Goal: Task Accomplishment & Management: Use online tool/utility

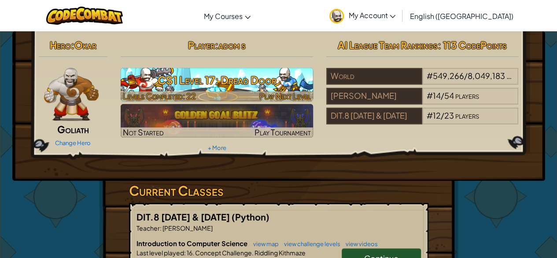
click at [271, 80] on h3 "CS1 Level 17: Dread Door" at bounding box center [217, 80] width 192 height 20
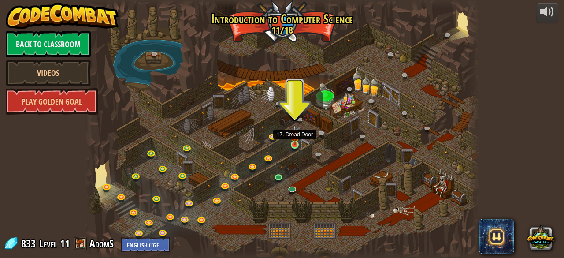
click at [295, 138] on img at bounding box center [294, 135] width 9 height 20
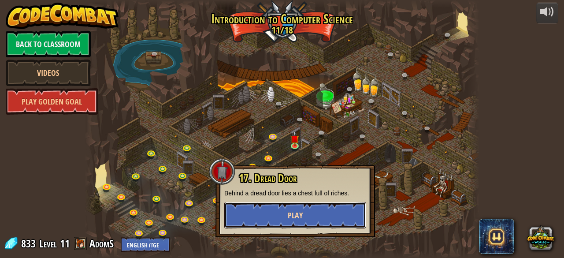
click at [281, 217] on button "Play" at bounding box center [295, 215] width 142 height 26
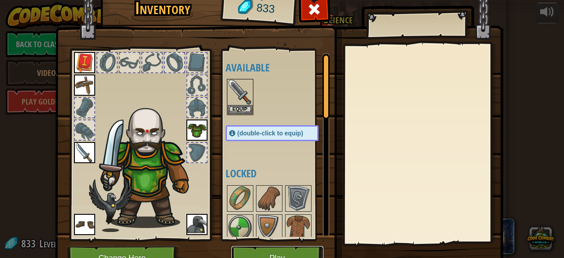
drag, startPoint x: 252, startPoint y: 159, endPoint x: 256, endPoint y: 254, distance: 94.8
click at [256, 254] on button "Play" at bounding box center [277, 258] width 92 height 24
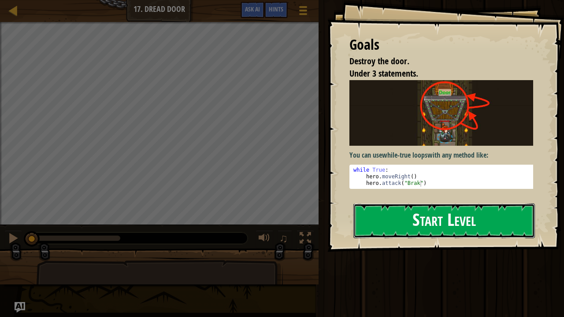
click at [410, 227] on button "Start Level" at bounding box center [443, 220] width 181 height 35
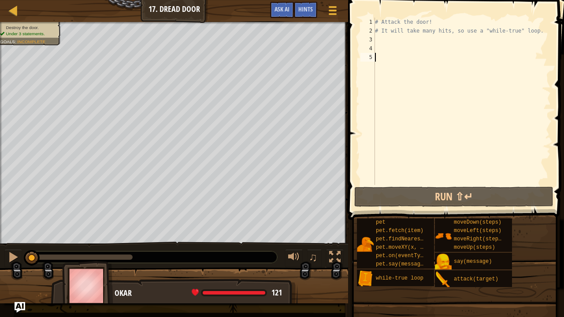
click at [388, 40] on div "# Attack the door! # It will take many hits, so use a "while-true" loop." at bounding box center [461, 110] width 177 height 185
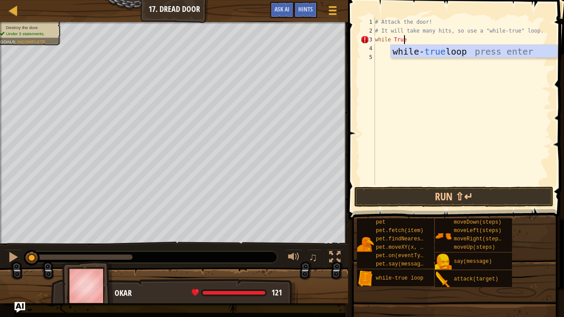
scroll to position [4, 2]
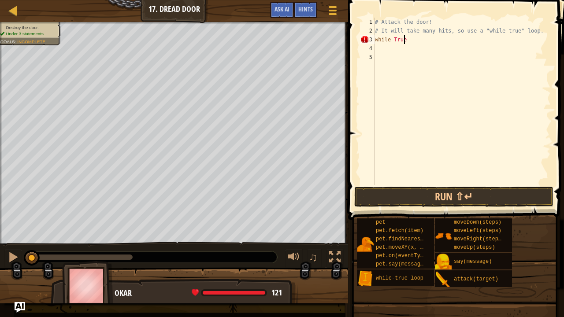
type textarea "while True:"
type textarea "hero.attack("Door")"
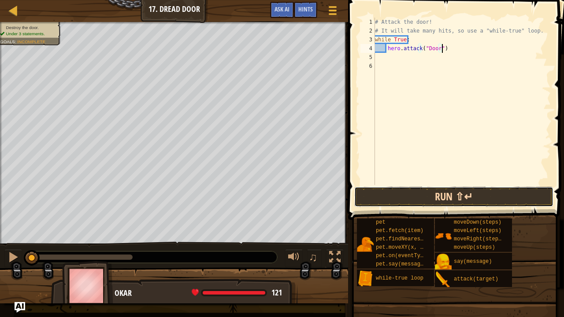
click at [444, 201] on button "Run ⇧↵" at bounding box center [453, 197] width 199 height 20
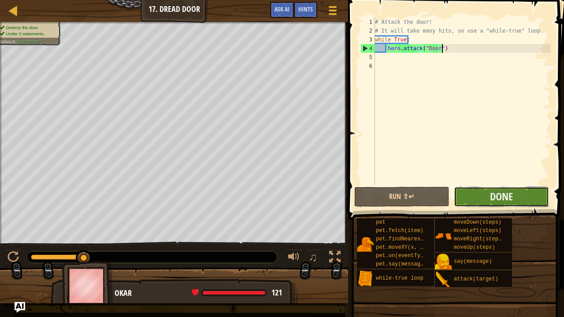
click at [475, 201] on button "Done" at bounding box center [501, 197] width 95 height 20
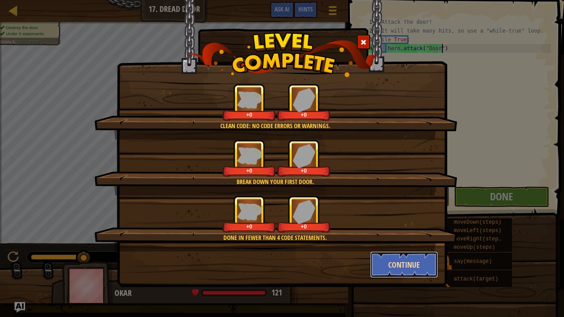
click at [386, 257] on button "Continue" at bounding box center [404, 264] width 68 height 26
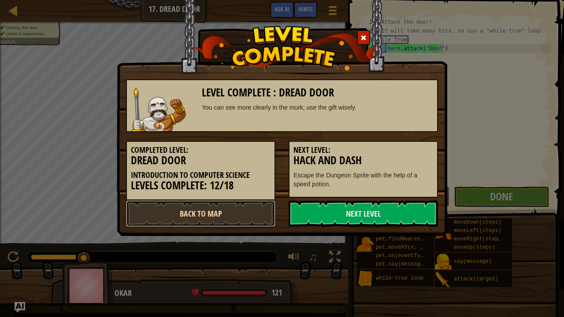
click at [250, 220] on link "Back to Map" at bounding box center [200, 213] width 149 height 26
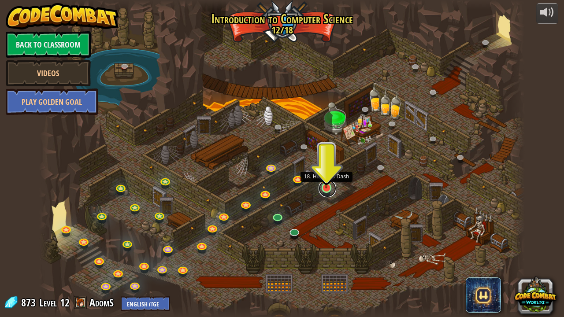
click at [326, 188] on link at bounding box center [327, 189] width 18 height 18
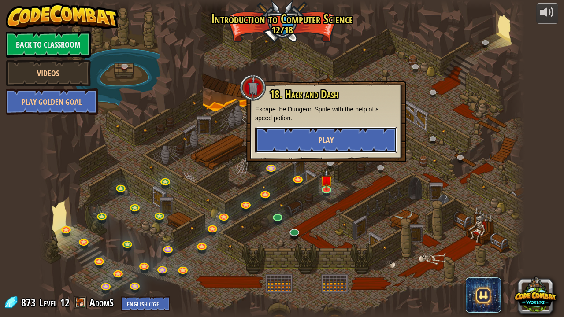
click at [360, 134] on button "Play" at bounding box center [326, 140] width 142 height 26
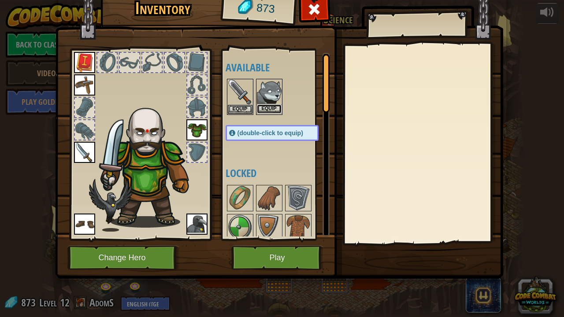
click at [273, 109] on button "Equip" at bounding box center [269, 108] width 25 height 9
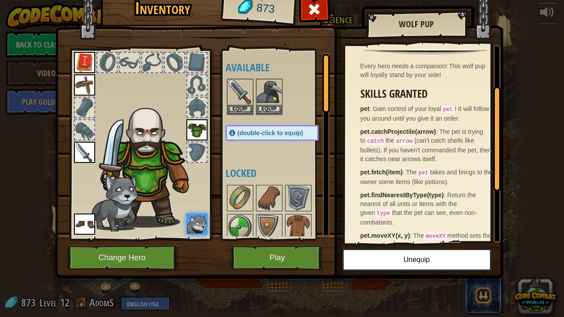
scroll to position [76, 0]
click at [277, 89] on img at bounding box center [269, 92] width 25 height 25
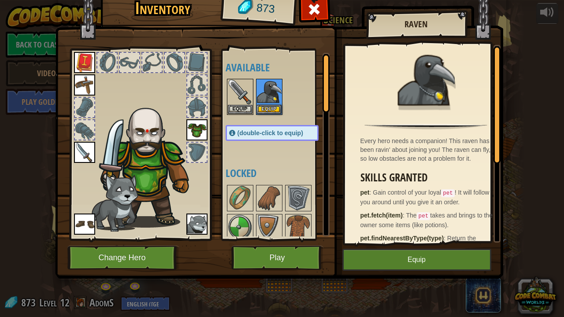
click at [199, 222] on img at bounding box center [196, 224] width 21 height 21
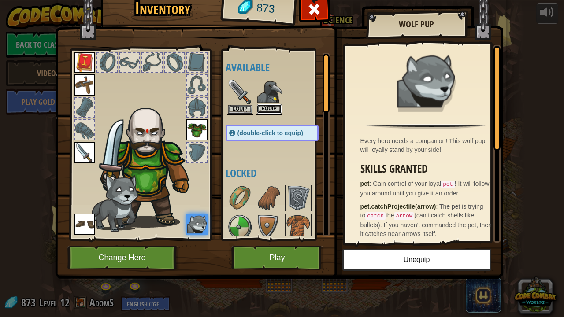
click at [269, 107] on button "Equip" at bounding box center [269, 108] width 25 height 9
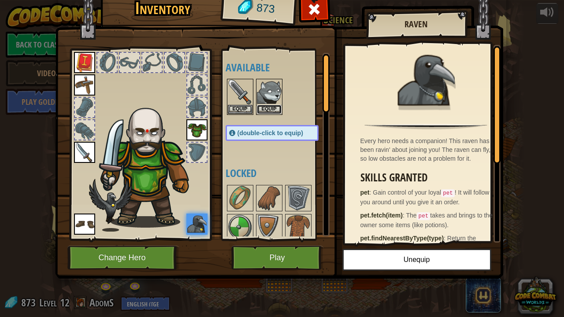
click at [269, 107] on button "Equip" at bounding box center [269, 109] width 25 height 9
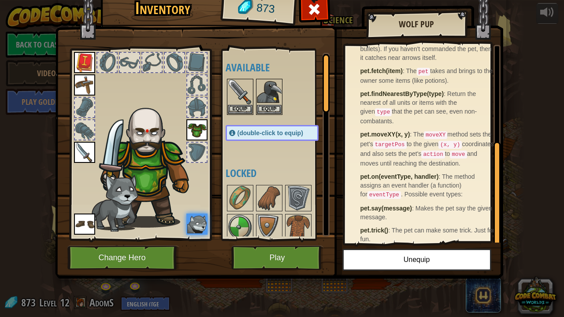
scroll to position [178, 0]
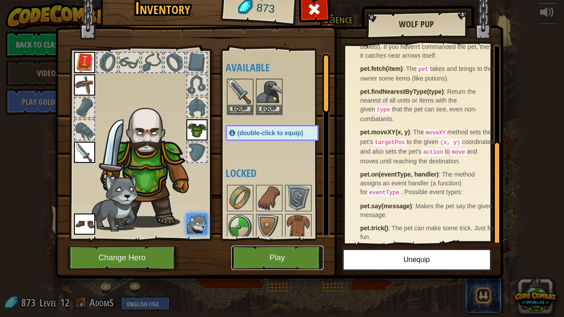
click at [253, 257] on button "Play" at bounding box center [277, 258] width 92 height 24
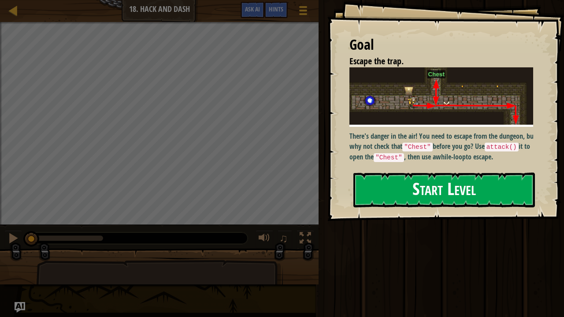
click at [382, 195] on button "Start Level" at bounding box center [443, 190] width 181 height 35
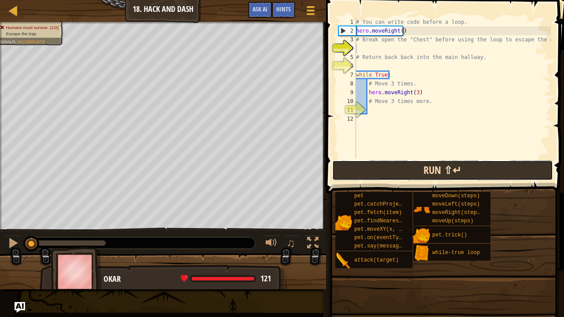
click at [432, 175] on button "Run ⇧↵" at bounding box center [442, 170] width 221 height 20
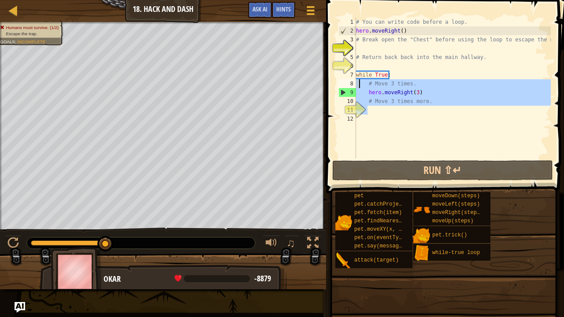
drag, startPoint x: 375, startPoint y: 111, endPoint x: 358, endPoint y: 83, distance: 32.4
click at [358, 83] on div "# You can write code before a loop. hero . moveRight ( ) # Break open the "Ches…" at bounding box center [452, 97] width 196 height 159
type textarea "# Move 3 times. hero.moveRight(3)"
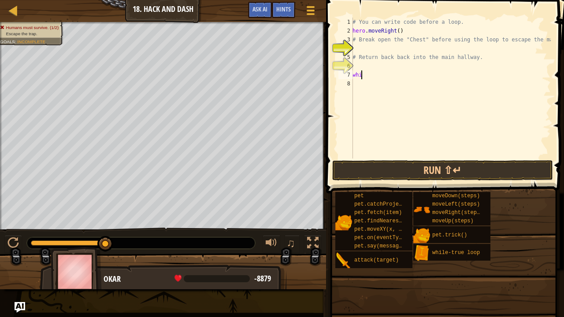
type textarea "w"
type textarea "#"
type textarea "# Break open the "Chest" before using the loop to escape"
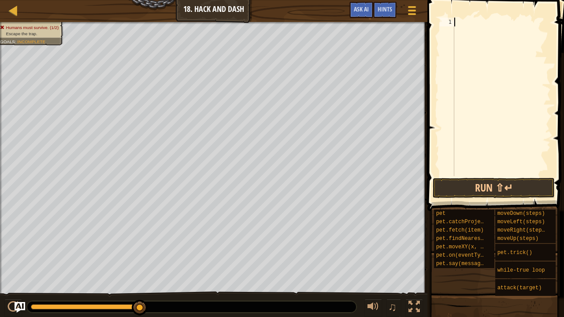
drag, startPoint x: 140, startPoint y: 307, endPoint x: 321, endPoint y: 314, distance: 181.1
click at [323, 257] on div "♫" at bounding box center [213, 305] width 427 height 26
drag, startPoint x: 137, startPoint y: 309, endPoint x: 172, endPoint y: 304, distance: 34.7
click at [172, 257] on div at bounding box center [191, 306] width 329 height 11
drag, startPoint x: 142, startPoint y: 308, endPoint x: 146, endPoint y: 307, distance: 4.6
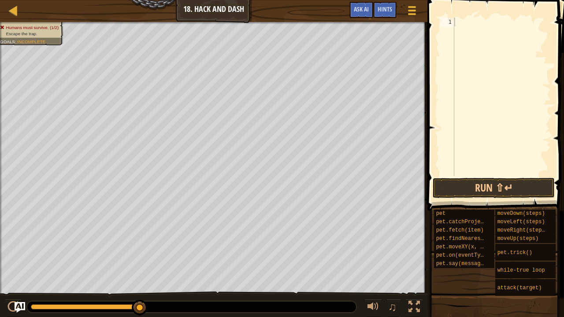
click at [181, 257] on div at bounding box center [191, 306] width 329 height 11
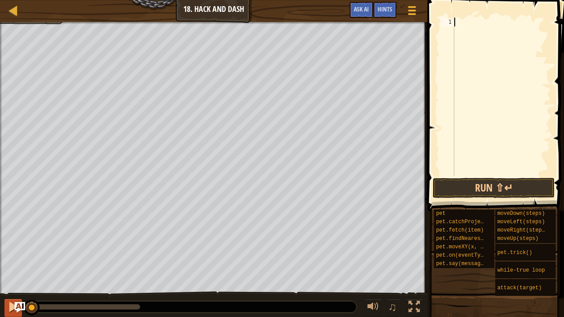
drag, startPoint x: 136, startPoint y: 306, endPoint x: 15, endPoint y: 299, distance: 121.3
click at [15, 257] on div "♫" at bounding box center [213, 305] width 427 height 26
click at [463, 22] on div at bounding box center [501, 106] width 98 height 176
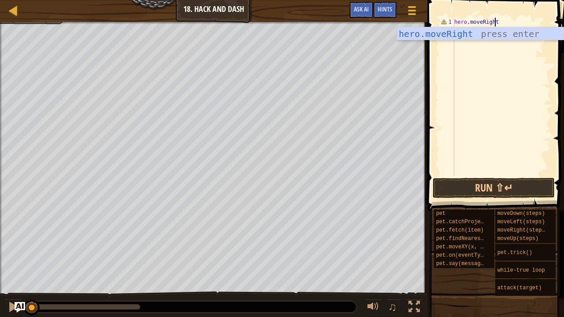
scroll to position [4, 3]
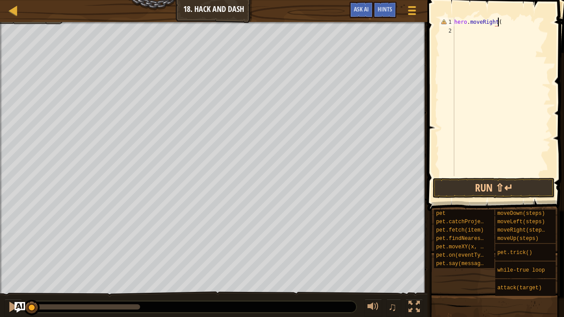
type textarea "hero.moveRight()"
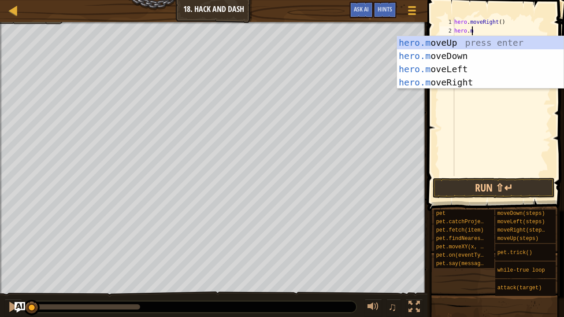
scroll to position [4, 1]
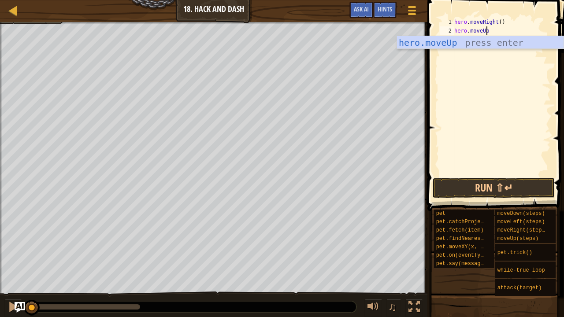
type textarea "hero.moveUp()"
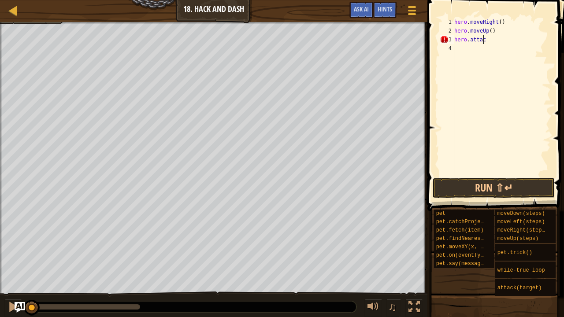
scroll to position [4, 0]
type textarea "h"
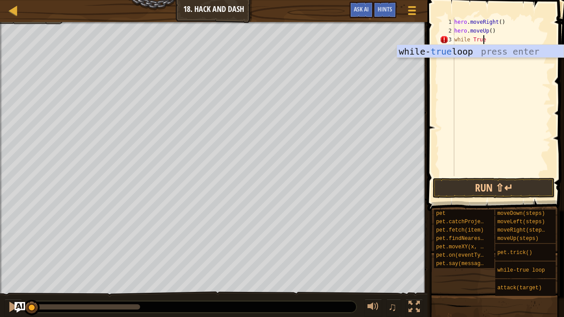
scroll to position [4, 2]
type textarea "while True:"
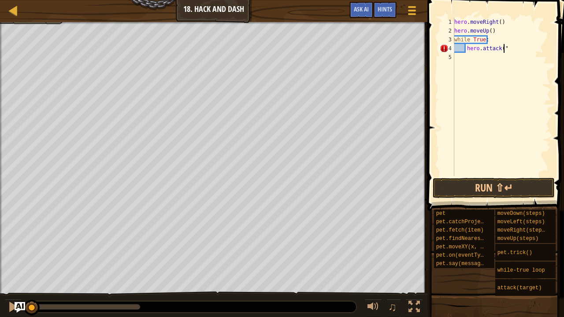
scroll to position [4, 4]
type textarea "hero.attack("Chest")"
click at [514, 188] on button "Run ⇧↵" at bounding box center [493, 188] width 122 height 20
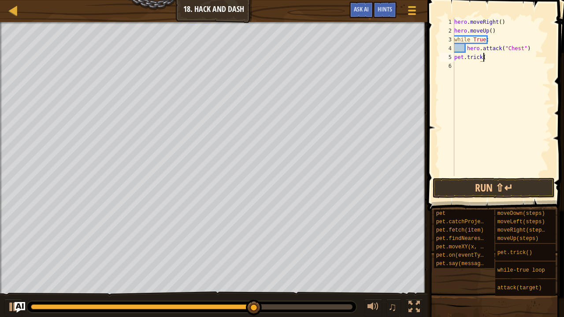
scroll to position [4, 2]
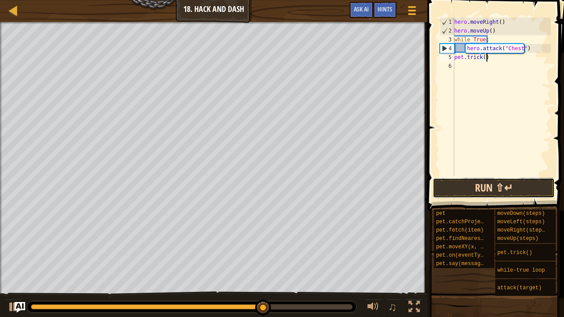
click at [475, 187] on button "Run ⇧↵" at bounding box center [493, 188] width 122 height 20
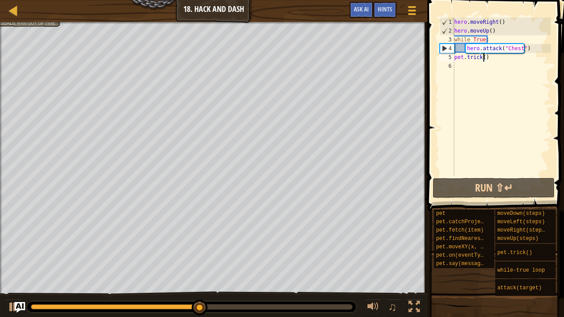
click at [482, 61] on div "hero . moveRight ( ) hero . moveUp ( ) while True : hero . attack ( "Chest" ) p…" at bounding box center [501, 106] width 98 height 176
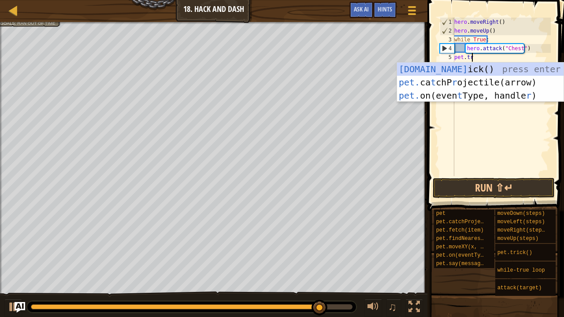
scroll to position [4, 1]
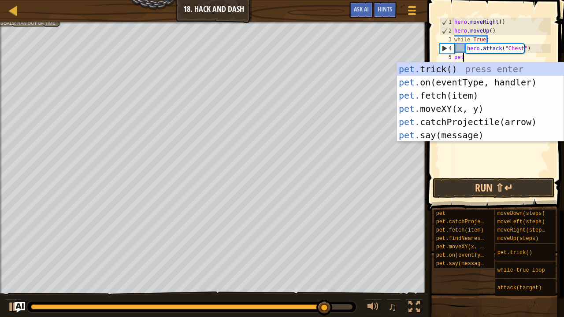
type textarea "p"
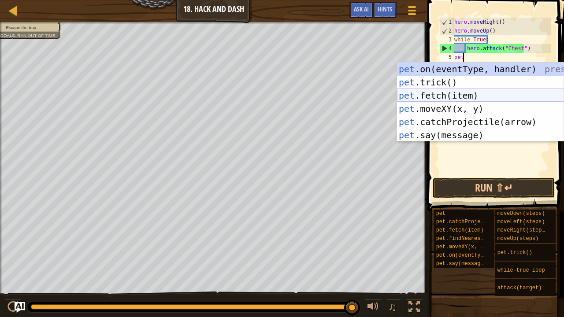
click at [474, 96] on div "pet .on(eventType, handler) press enter pet .trick() press enter pet .fetch(ite…" at bounding box center [480, 116] width 167 height 106
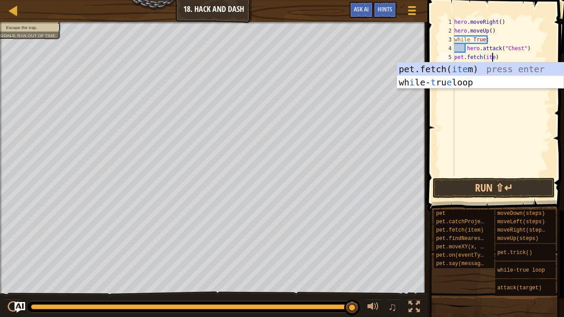
scroll to position [4, 3]
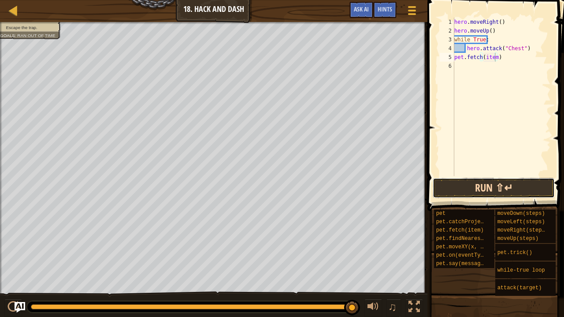
click at [504, 192] on button "Run ⇧↵" at bounding box center [493, 188] width 122 height 20
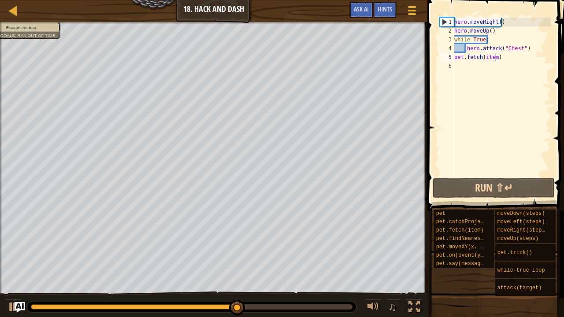
click at [44, 33] on span "Ran out of time" at bounding box center [36, 35] width 38 height 5
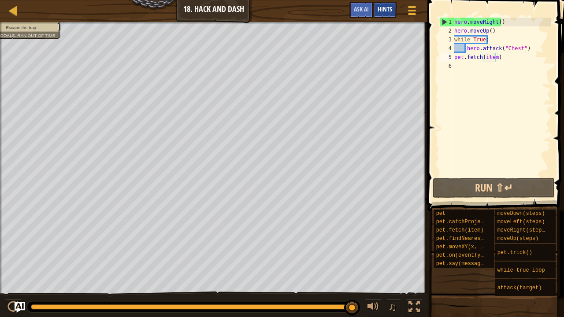
click at [383, 16] on div "Hints" at bounding box center [384, 10] width 23 height 16
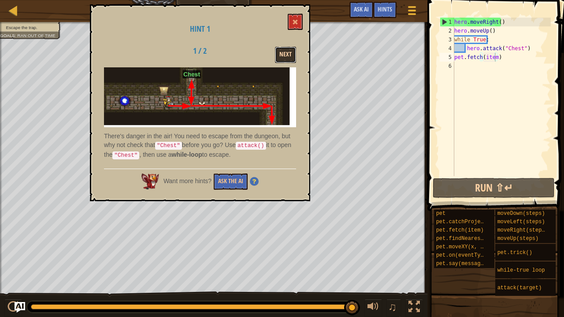
click at [294, 52] on button "Next" at bounding box center [285, 55] width 21 height 16
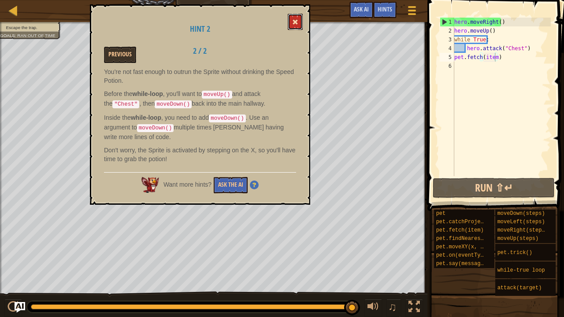
click at [294, 24] on span at bounding box center [295, 22] width 6 height 6
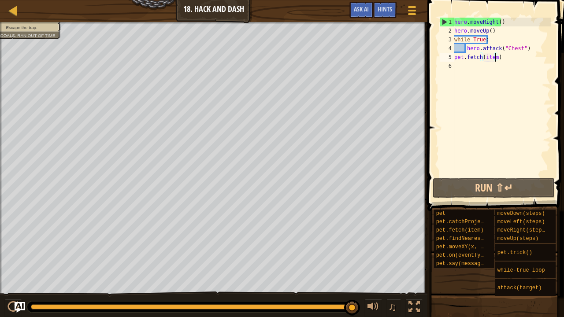
click at [497, 59] on div "hero . moveRight ( ) hero . moveUp ( ) while True : hero . attack ( "Chest" ) p…" at bounding box center [501, 106] width 98 height 176
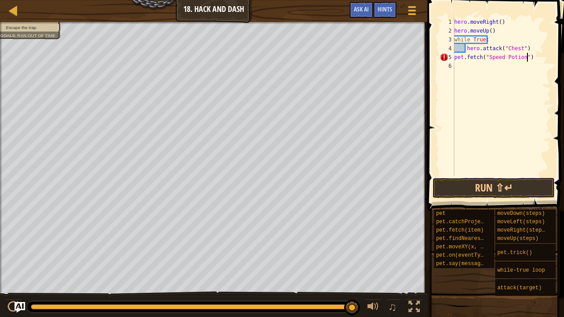
scroll to position [4, 5]
click at [506, 183] on button "Run ⇧↵" at bounding box center [493, 188] width 122 height 20
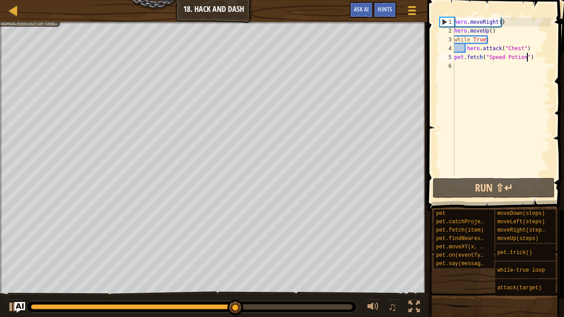
click at [503, 59] on div "hero . moveRight ( ) hero . moveUp ( ) while True : hero . attack ( "Chest" ) p…" at bounding box center [501, 106] width 98 height 176
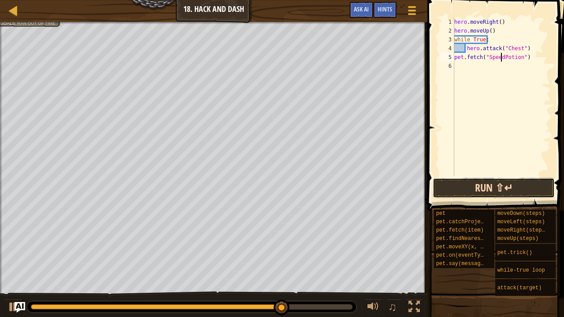
click at [501, 191] on button "Run ⇧↵" at bounding box center [493, 188] width 122 height 20
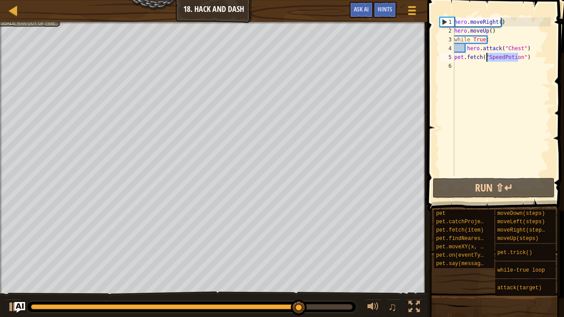
drag, startPoint x: 517, startPoint y: 58, endPoint x: 487, endPoint y: 61, distance: 30.5
click at [487, 61] on div "hero . moveRight ( ) hero . moveUp ( ) while True : hero . attack ( "Chest" ) p…" at bounding box center [501, 106] width 98 height 176
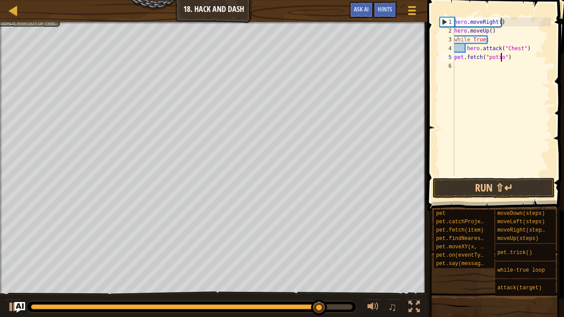
scroll to position [4, 4]
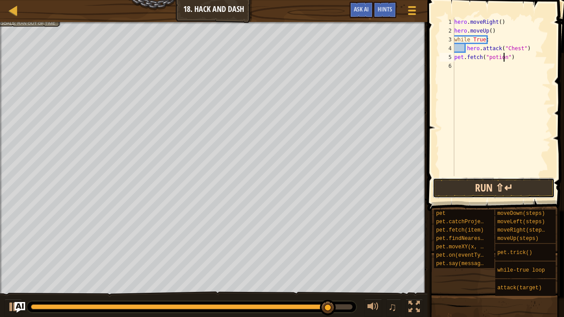
click at [492, 195] on button "Run ⇧↵" at bounding box center [493, 188] width 122 height 20
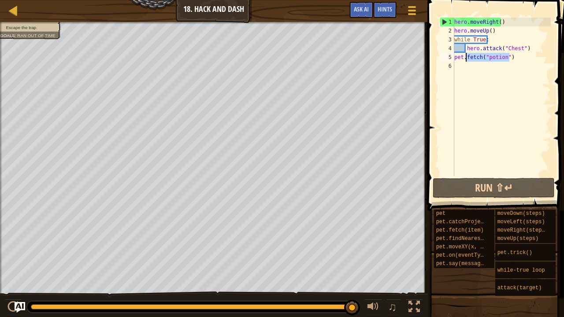
drag, startPoint x: 513, startPoint y: 58, endPoint x: 467, endPoint y: 61, distance: 46.3
click at [467, 61] on div "hero . moveRight ( ) hero . moveUp ( ) while True : hero . attack ( "Chest" ) p…" at bounding box center [501, 106] width 98 height 176
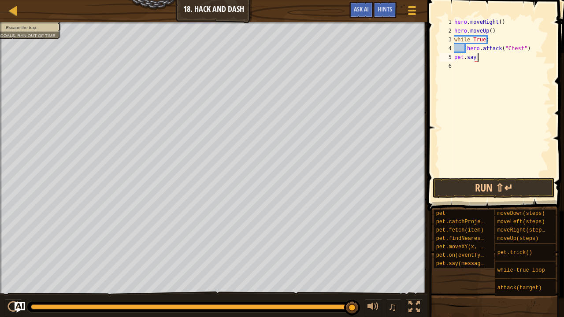
scroll to position [4, 1]
click at [467, 61] on div "hero . moveRight ( ) hero . moveUp ( ) while True : hero . attack ( "Chest" ) p…" at bounding box center [501, 106] width 98 height 176
click at [498, 179] on button "Run ⇧↵" at bounding box center [493, 188] width 122 height 20
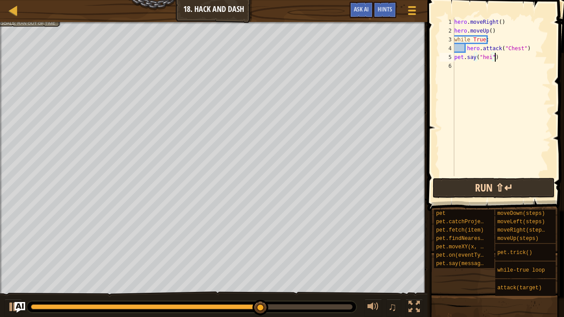
scroll to position [4, 2]
type textarea "p"
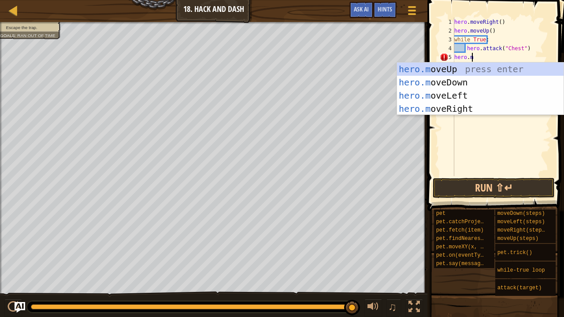
scroll to position [4, 1]
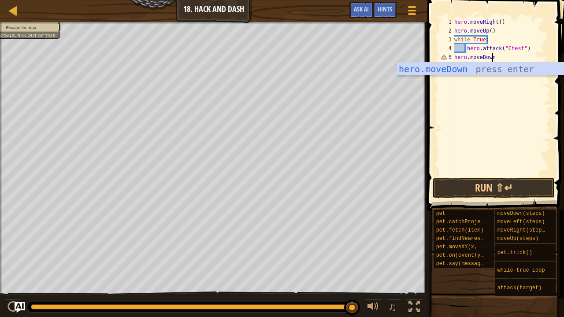
type textarea "hero.moveDown()"
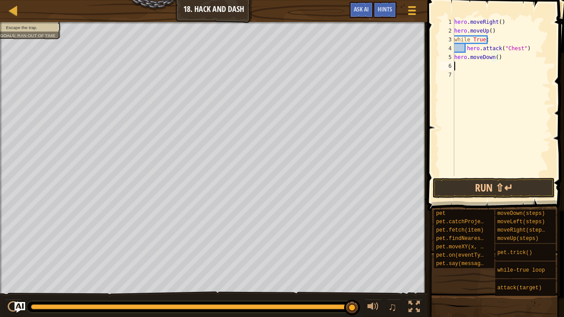
scroll to position [4, 0]
click at [226, 173] on div "Escape the trap. Goals : Ran out of time ♫ Okar 121 x: 50 y: 122 Chest" at bounding box center [282, 170] width 564 height 296
drag, startPoint x: 263, startPoint y: 317, endPoint x: 393, endPoint y: 15, distance: 328.3
click at [393, 15] on div "Map Introduction to Computer Science 18. Hack and Dash Game Menu Done Hints Ask…" at bounding box center [282, 158] width 564 height 317
click at [354, 0] on div "Map Introduction to Computer Science 18. Hack and Dash Game Menu Done Hints Ask…" at bounding box center [282, 158] width 564 height 317
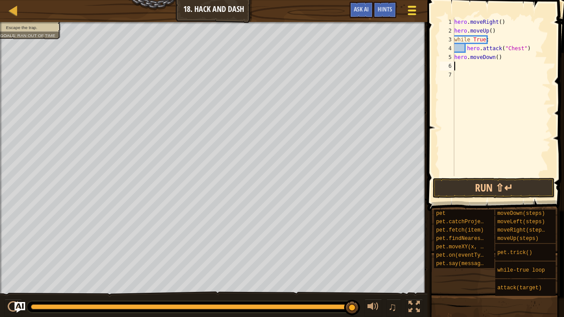
click at [410, 5] on div "Map Introduction to Computer Science 18. Hack and Dash Game Menu Done Hints Ask…" at bounding box center [282, 158] width 564 height 317
click at [428, 233] on div "Map Introduction to Computer Science 18. Hack and Dash Game Menu Done Hints Ask…" at bounding box center [282, 158] width 564 height 317
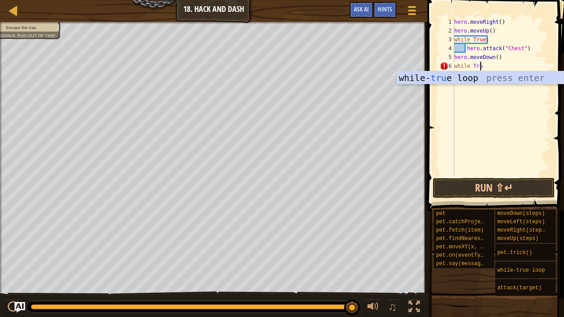
scroll to position [4, 2]
type textarea "while True:"
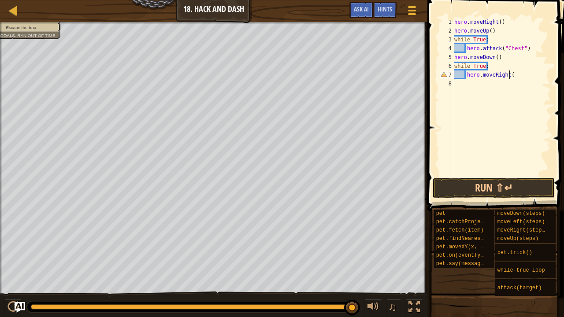
scroll to position [4, 4]
type textarea "hero.moveRight(3)"
type textarea "hero.moveDown(3)"
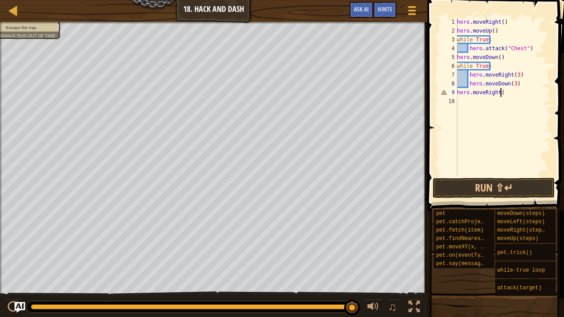
scroll to position [4, 3]
click at [489, 181] on button "Run ⇧↵" at bounding box center [493, 188] width 122 height 20
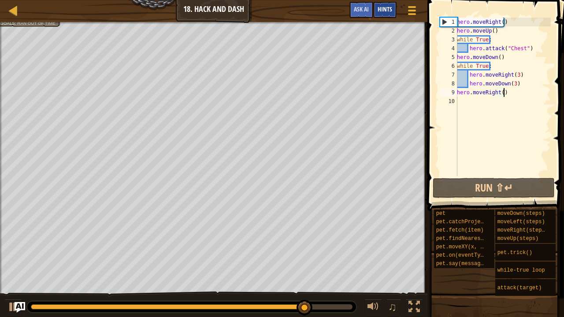
click at [387, 5] on div "Hints" at bounding box center [384, 10] width 23 height 16
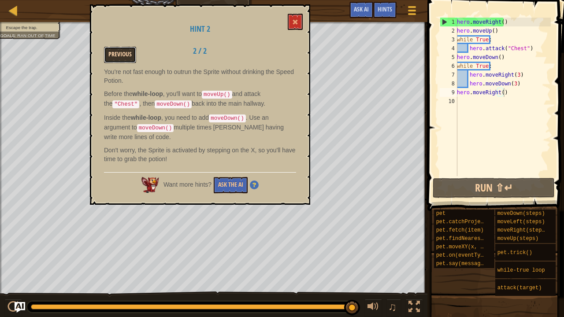
click at [115, 59] on button "Previous" at bounding box center [120, 55] width 32 height 16
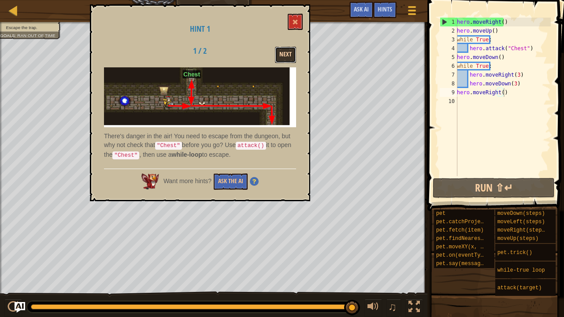
click at [283, 53] on button "Next" at bounding box center [285, 55] width 21 height 16
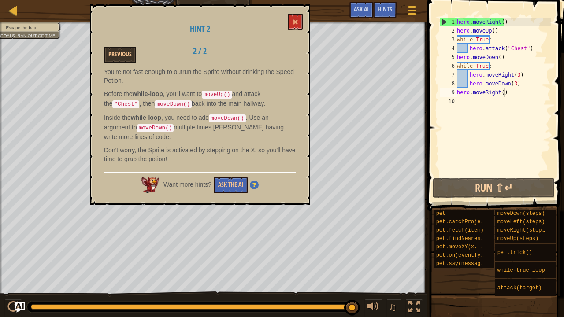
click at [194, 108] on div "You're not fast enough to outrun the Sprite without drinking the Speed Potion. …" at bounding box center [200, 117] width 192 height 100
click at [383, 6] on span "Hints" at bounding box center [384, 9] width 15 height 8
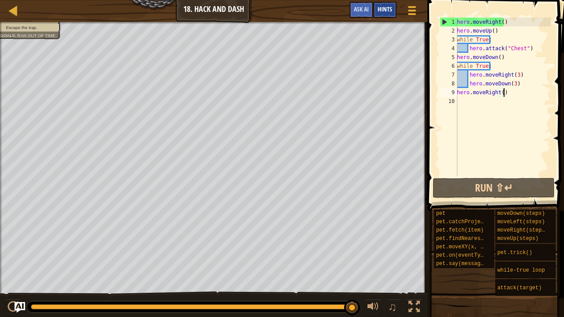
click at [380, 11] on span "Hints" at bounding box center [384, 9] width 15 height 8
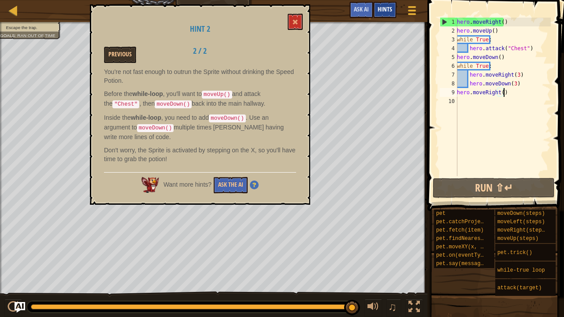
click at [392, 12] on div "Hints" at bounding box center [384, 10] width 23 height 16
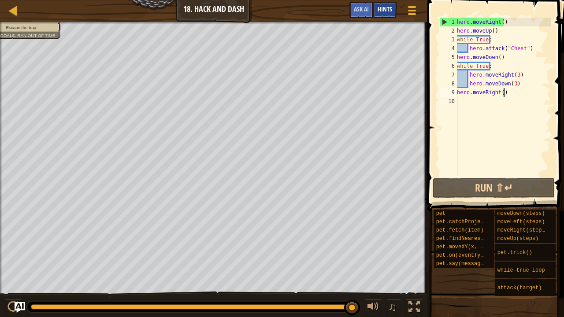
click at [392, 12] on div "Hints" at bounding box center [384, 10] width 23 height 16
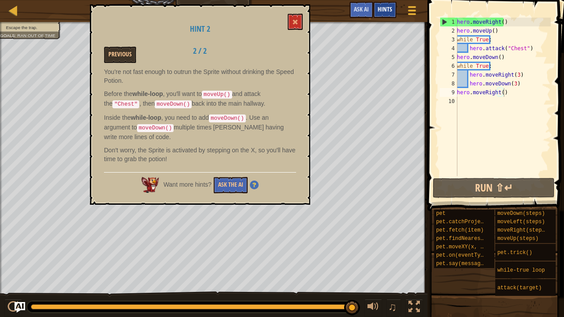
click at [392, 12] on div "Hints" at bounding box center [384, 10] width 23 height 16
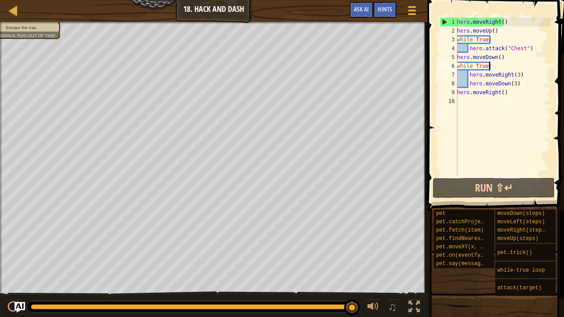
click at [498, 62] on div "hero . moveRight ( ) hero . moveUp ( ) while True : hero . attack ( "Chest" ) h…" at bounding box center [503, 106] width 96 height 176
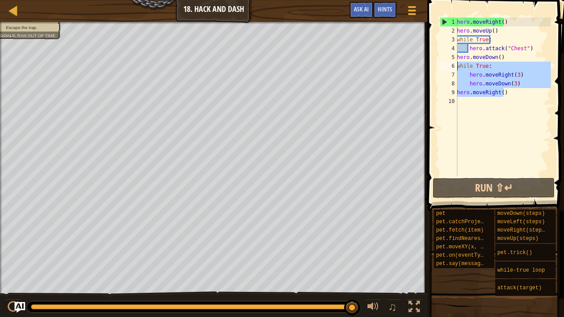
drag, startPoint x: 510, startPoint y: 93, endPoint x: 454, endPoint y: 64, distance: 63.8
click at [454, 64] on div "while True: 1 2 3 4 5 6 7 8 9 10 hero . moveRight ( ) hero . moveUp ( ) while T…" at bounding box center [494, 97] width 113 height 159
type textarea "while True: hero.moveRight(3)"
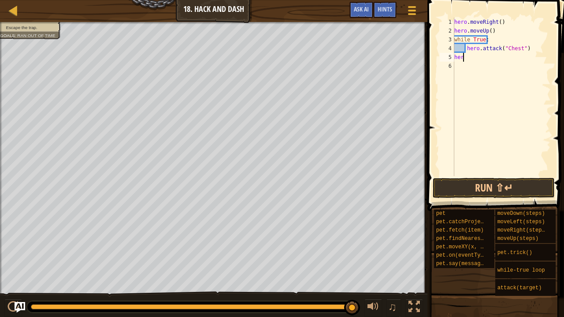
type textarea "h"
type textarea "hero.attack("Chest")"
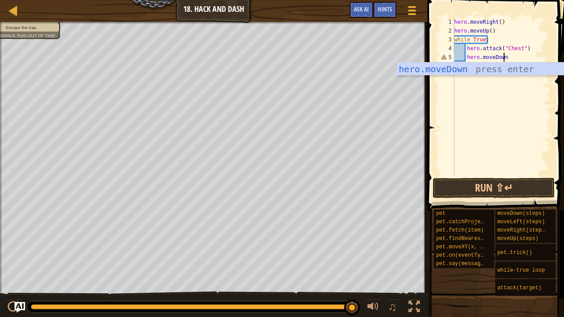
scroll to position [4, 4]
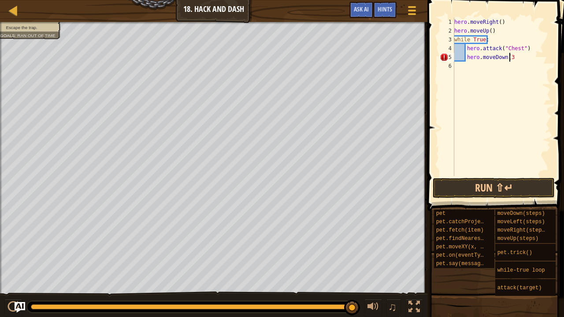
type textarea "hero.moveDown(3)"
click at [482, 188] on button "Run ⇧↵" at bounding box center [493, 188] width 122 height 20
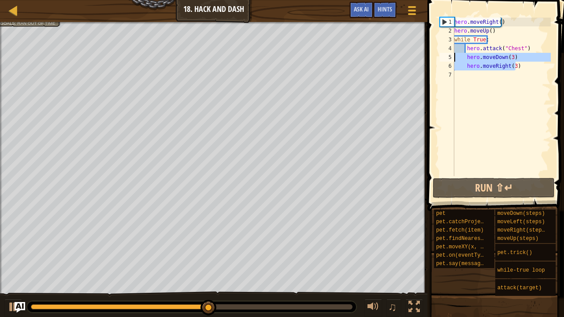
drag, startPoint x: 524, startPoint y: 66, endPoint x: 455, endPoint y: 61, distance: 68.9
click at [455, 61] on div "hero . moveRight ( ) hero . moveUp ( ) while True : hero . attack ( "Chest" ) h…" at bounding box center [501, 106] width 98 height 176
type textarea "]"
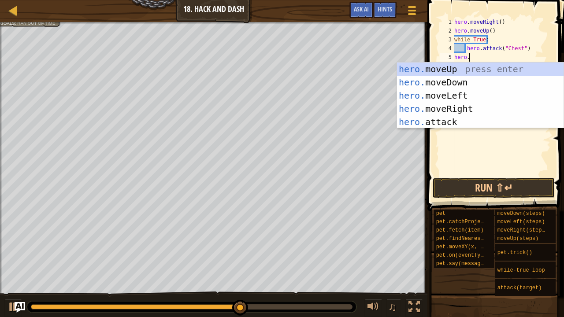
scroll to position [4, 1]
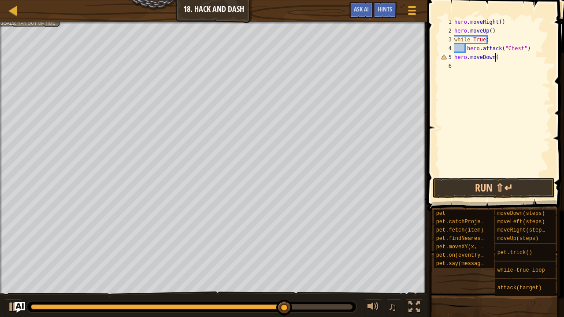
type textarea "hero.moveDown()"
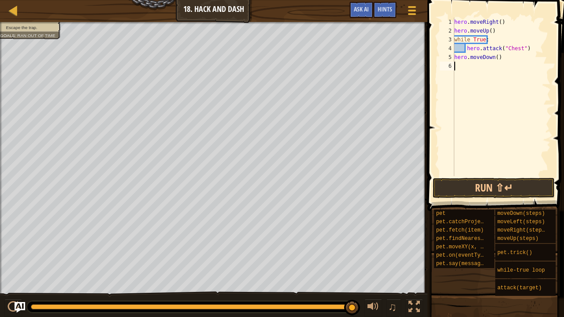
click at [480, 65] on div "hero . moveRight ( ) hero . moveUp ( ) while True : hero . attack ( "Chest" ) h…" at bounding box center [501, 106] width 98 height 176
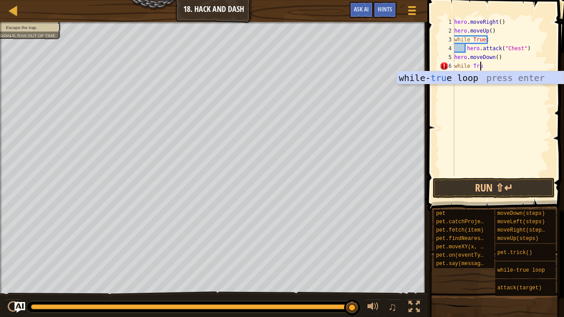
scroll to position [4, 2]
type textarea "while True:"
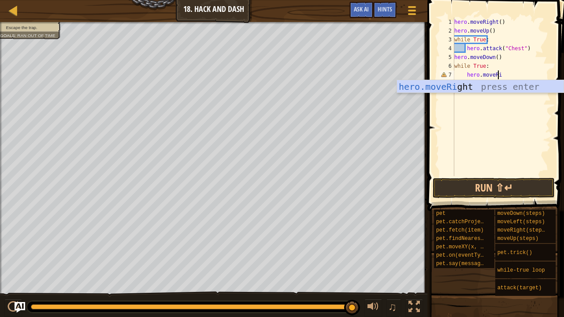
scroll to position [4, 3]
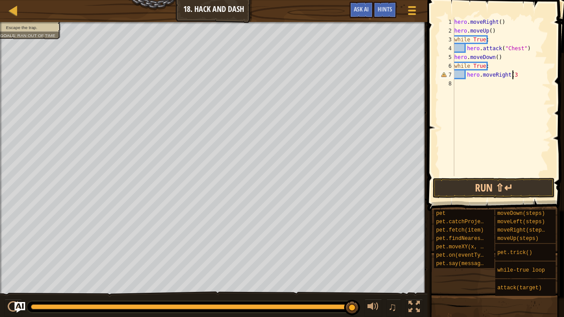
type textarea "hero.moveRight(3)"
type textarea "hero.moveDown(3)"
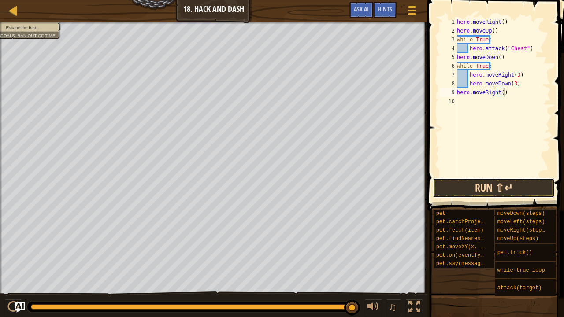
click at [506, 192] on button "Run ⇧↵" at bounding box center [493, 188] width 122 height 20
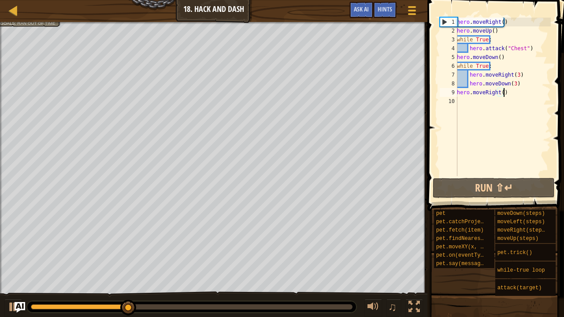
click at [443, 21] on div "1" at bounding box center [448, 22] width 17 height 9
click at [451, 31] on div "2" at bounding box center [448, 30] width 18 height 9
click at [474, 32] on div "hero . moveRight ( ) hero . moveUp ( ) while True : hero . attack ( "Chest" ) h…" at bounding box center [503, 106] width 96 height 176
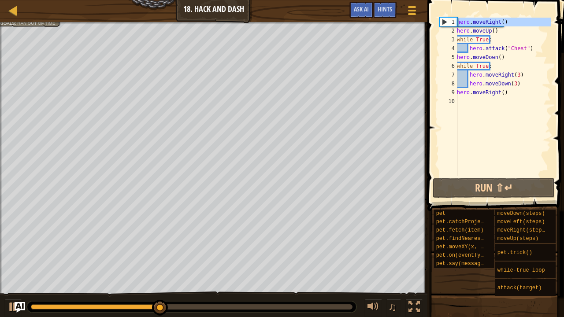
click at [445, 22] on div "1" at bounding box center [448, 22] width 17 height 9
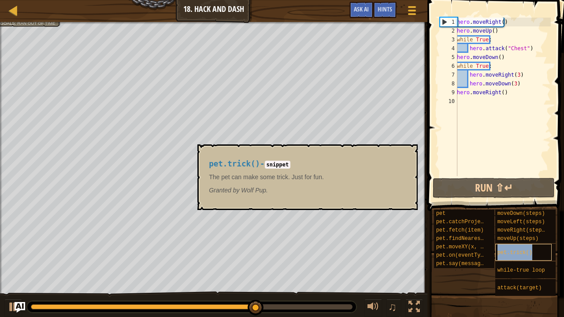
click at [520, 251] on div "pet.trick()" at bounding box center [523, 252] width 56 height 17
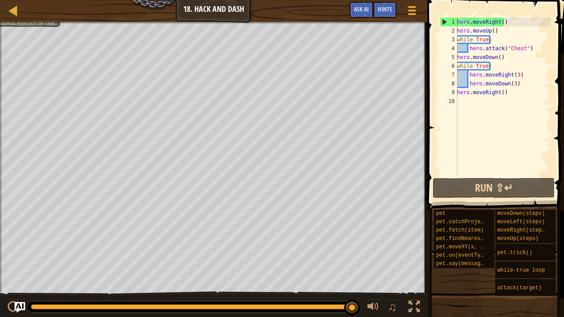
click at [47, 22] on div at bounding box center [213, 23] width 427 height 2
click at [51, 29] on li "Escape the trap." at bounding box center [28, 28] width 56 height 6
type textarea "hero.moveDown()"
click at [500, 58] on div "hero . moveRight ( ) hero . moveUp ( ) while True : hero . attack ( "Chest" ) h…" at bounding box center [503, 106] width 96 height 176
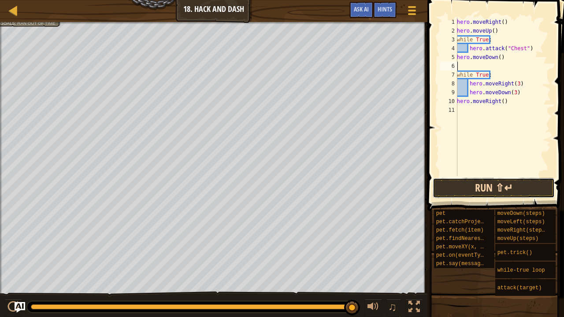
click at [503, 188] on button "Run ⇧↵" at bounding box center [493, 188] width 122 height 20
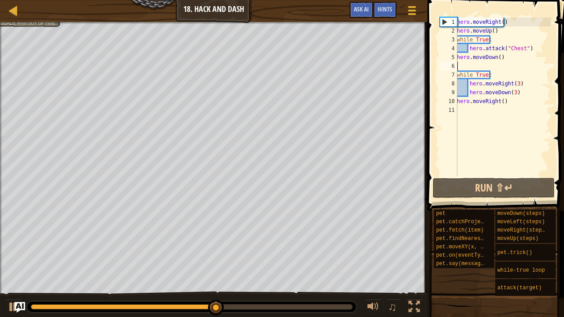
click at [532, 51] on div "hero . moveRight ( ) hero . moveUp ( ) while True : hero . attack ( "Chest" ) h…" at bounding box center [503, 106] width 96 height 176
type textarea "hero.attack("Chest")"
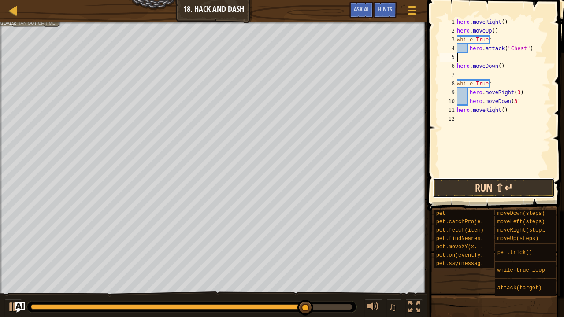
click at [523, 181] on button "Run ⇧↵" at bounding box center [493, 188] width 122 height 20
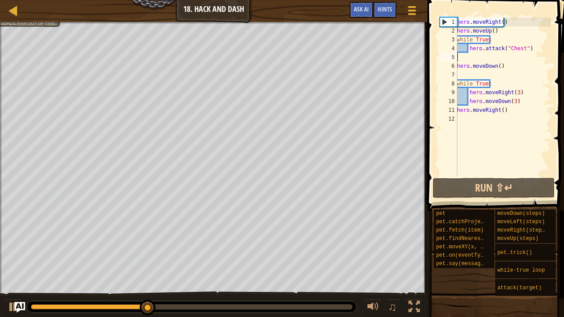
click at [479, 77] on div "hero . moveRight ( ) hero . moveUp ( ) while True : hero . attack ( "Chest" ) h…" at bounding box center [503, 106] width 96 height 176
type textarea "hero.moveDown()"
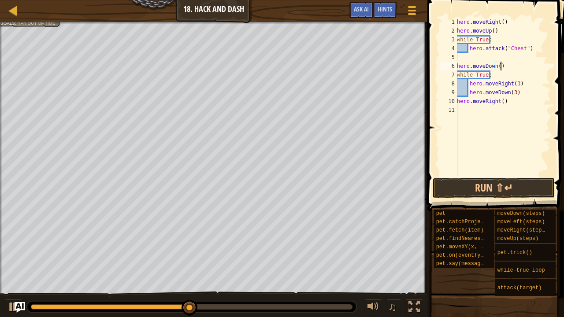
click at [467, 58] on div "hero . moveRight ( ) hero . moveUp ( ) while True : hero . attack ( "Chest" ) h…" at bounding box center [503, 106] width 96 height 176
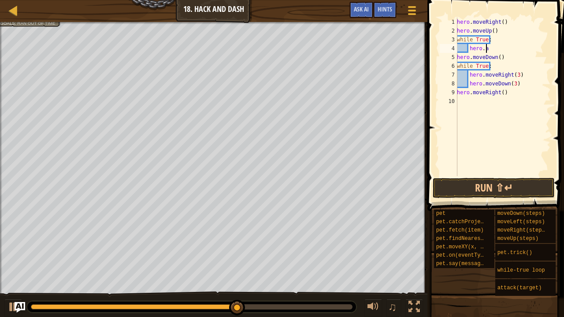
type textarea "h"
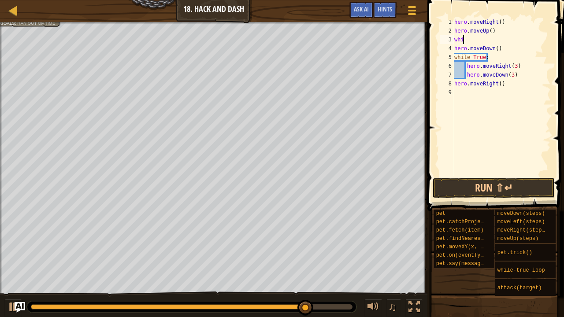
type textarea "w"
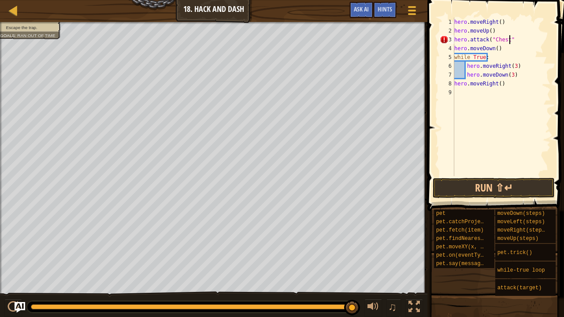
scroll to position [4, 4]
type textarea "hero.attack("Chest")"
click at [494, 188] on button "Run ⇧↵" at bounding box center [493, 188] width 122 height 20
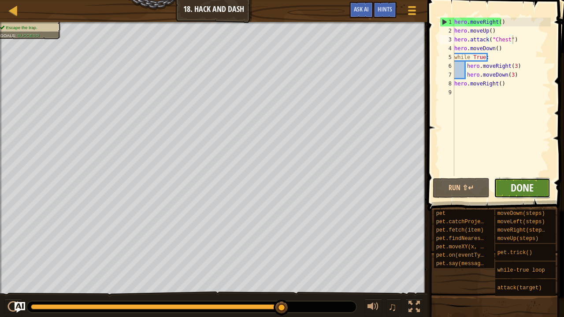
click at [515, 188] on span "Done" at bounding box center [521, 188] width 23 height 14
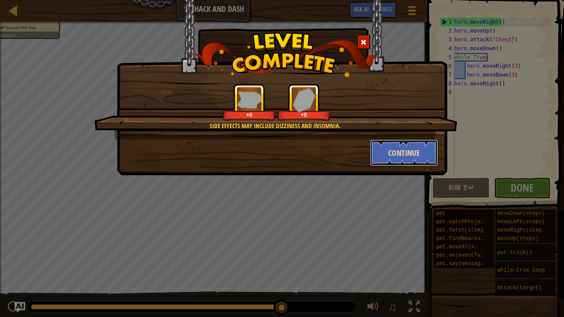
click at [413, 160] on button "Continue" at bounding box center [404, 153] width 68 height 26
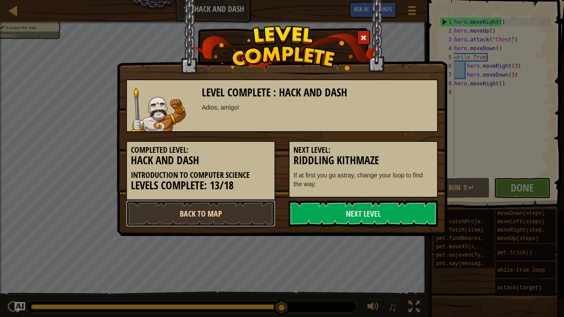
click at [261, 207] on link "Back to Map" at bounding box center [200, 213] width 149 height 26
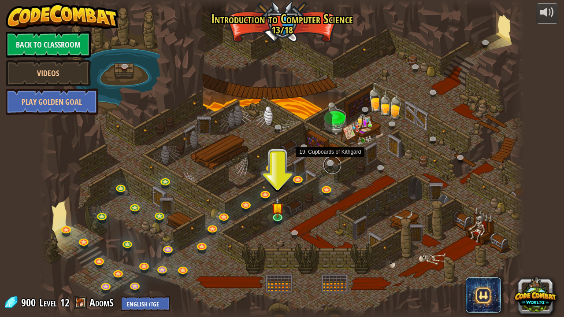
click at [331, 162] on link at bounding box center [332, 165] width 18 height 18
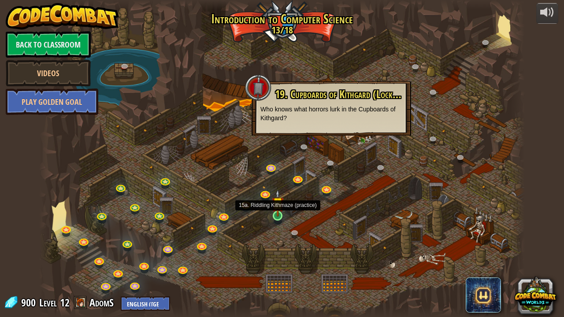
click at [278, 212] on img at bounding box center [278, 202] width 12 height 27
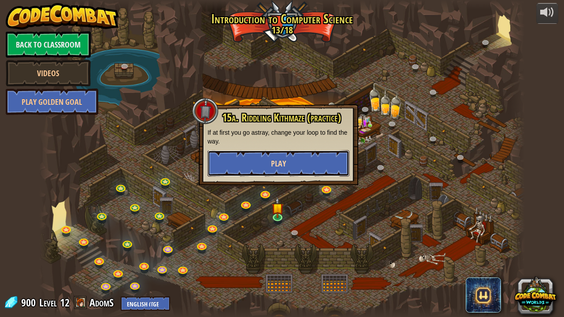
click at [287, 168] on button "Play" at bounding box center [278, 163] width 142 height 26
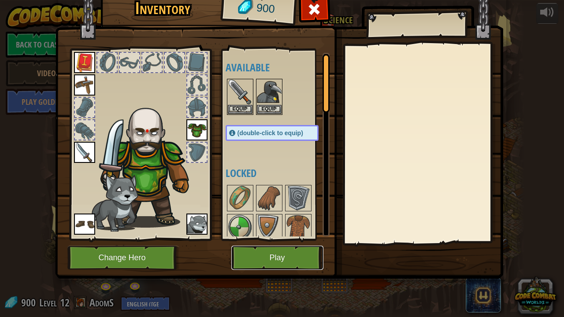
click at [272, 247] on button "Play" at bounding box center [277, 258] width 92 height 24
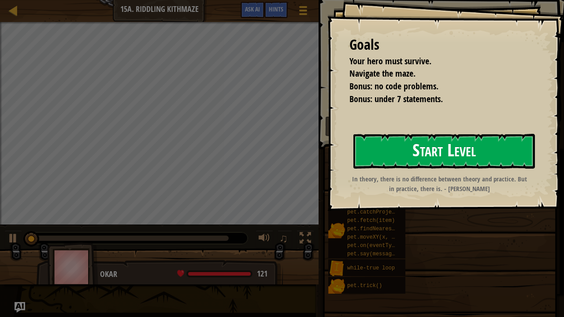
click at [398, 139] on button "Start Level" at bounding box center [443, 151] width 181 height 35
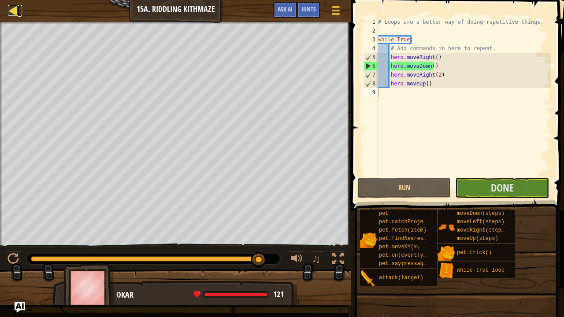
click at [18, 12] on div at bounding box center [13, 10] width 11 height 11
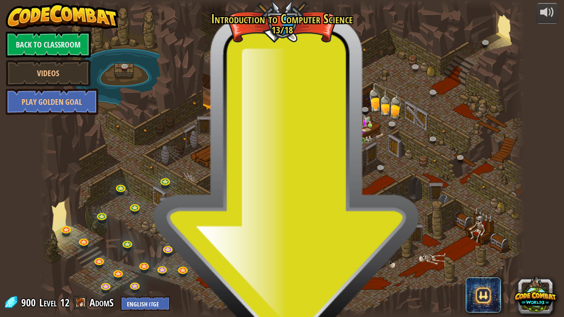
click at [269, 166] on link at bounding box center [272, 168] width 18 height 18
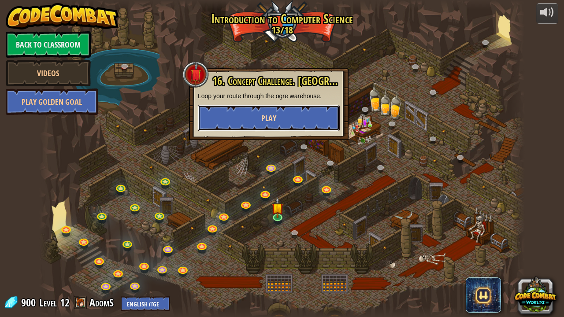
click at [292, 111] on button "Play" at bounding box center [269, 118] width 142 height 26
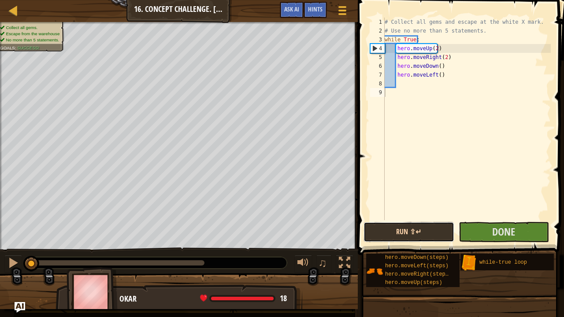
click at [418, 233] on button "Run ⇧↵" at bounding box center [408, 232] width 90 height 20
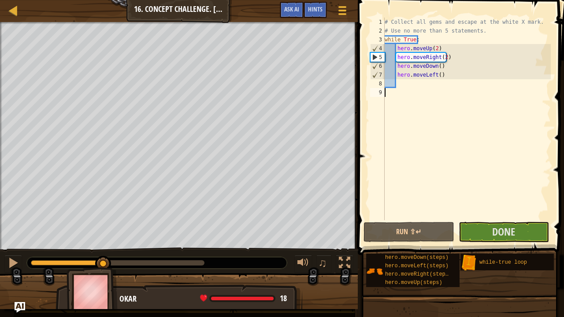
drag, startPoint x: 88, startPoint y: 263, endPoint x: 104, endPoint y: 278, distance: 21.8
click at [104, 257] on div "Collect all gems. Escape from the warehouse No more than 5 statements. Goals : …" at bounding box center [282, 165] width 564 height 287
drag, startPoint x: 119, startPoint y: 270, endPoint x: 137, endPoint y: 268, distance: 18.1
click at [137, 257] on div "♫" at bounding box center [179, 260] width 358 height 26
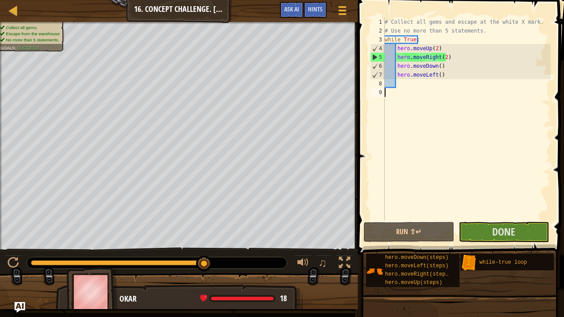
drag, startPoint x: 121, startPoint y: 260, endPoint x: 240, endPoint y: 284, distance: 121.3
click at [240, 257] on div "Collect all gems. Escape from the warehouse No more than 5 statements. Goals : …" at bounding box center [282, 165] width 564 height 287
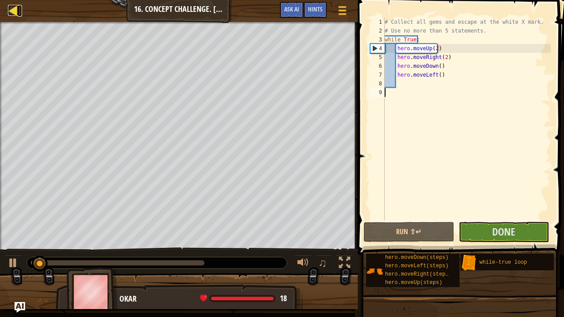
click at [14, 14] on div at bounding box center [13, 10] width 11 height 11
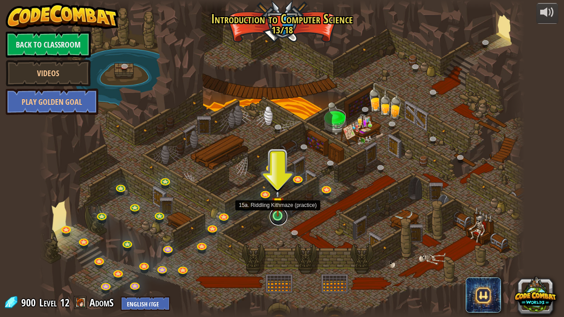
click at [279, 220] on link at bounding box center [279, 217] width 18 height 18
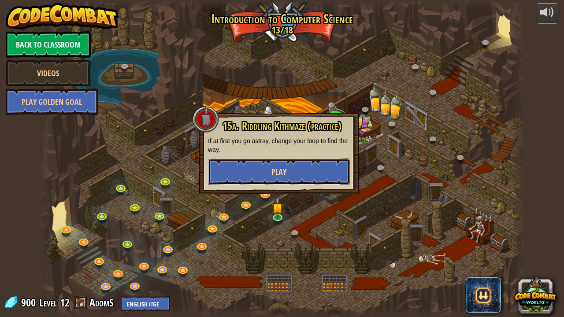
click at [262, 173] on button "Play" at bounding box center [279, 172] width 142 height 26
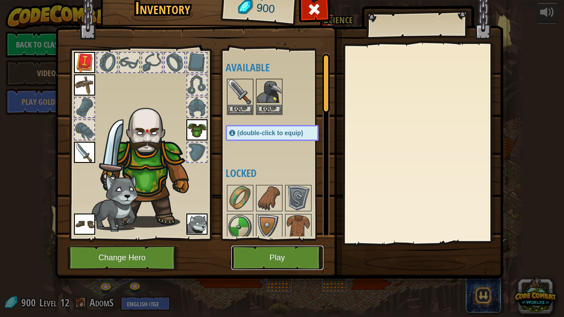
click at [292, 249] on button "Play" at bounding box center [277, 258] width 92 height 24
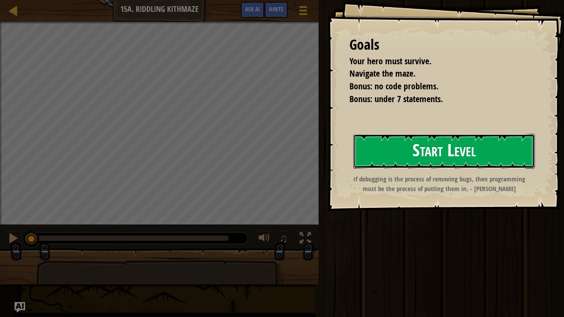
click at [428, 140] on button "Start Level" at bounding box center [443, 151] width 181 height 35
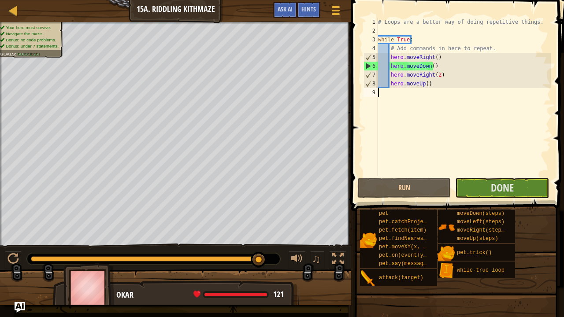
drag, startPoint x: 51, startPoint y: 258, endPoint x: 340, endPoint y: 270, distance: 289.1
click at [321, 257] on div "♫" at bounding box center [175, 257] width 351 height 26
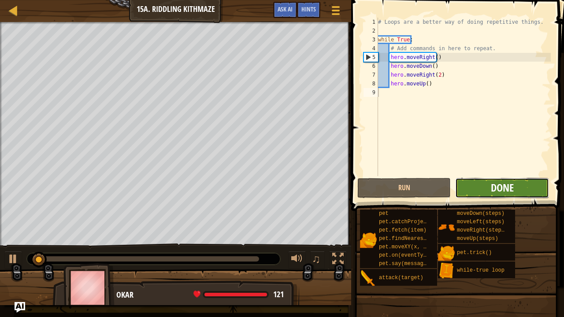
click at [502, 193] on span "Done" at bounding box center [502, 188] width 23 height 14
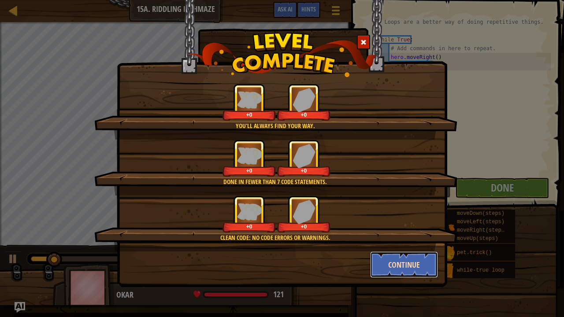
click at [418, 257] on button "Continue" at bounding box center [404, 264] width 68 height 26
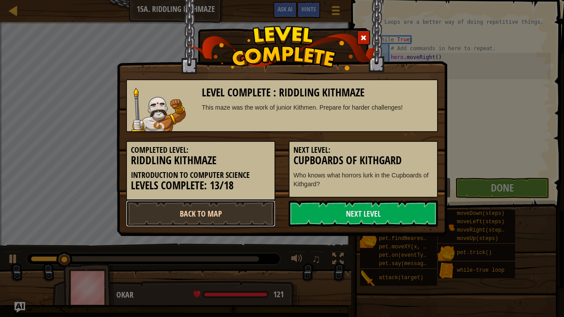
click at [229, 206] on link "Back to Map" at bounding box center [200, 213] width 149 height 26
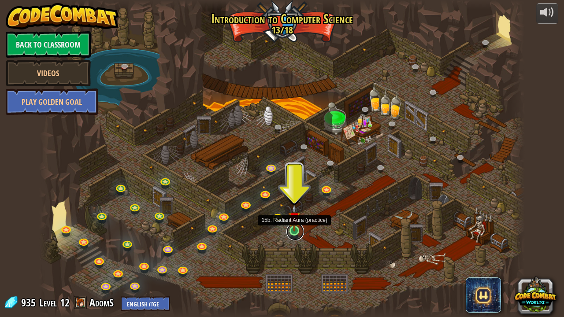
click at [291, 233] on link at bounding box center [295, 232] width 18 height 18
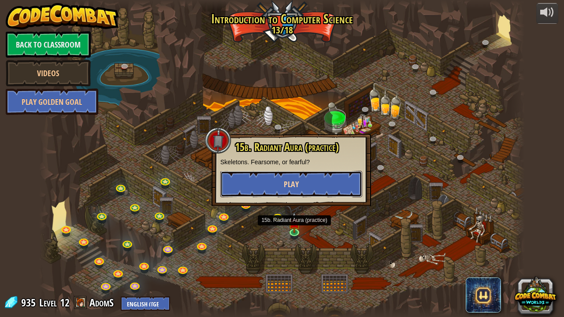
click at [310, 187] on button "Play" at bounding box center [291, 184] width 142 height 26
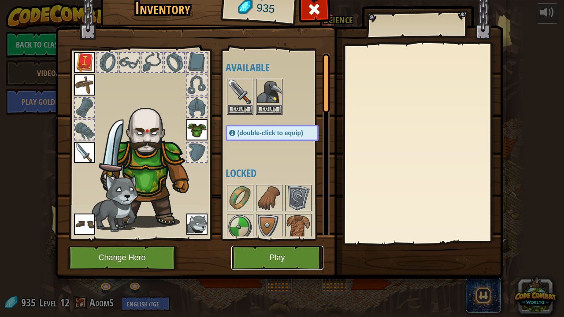
click at [292, 248] on button "Play" at bounding box center [277, 258] width 92 height 24
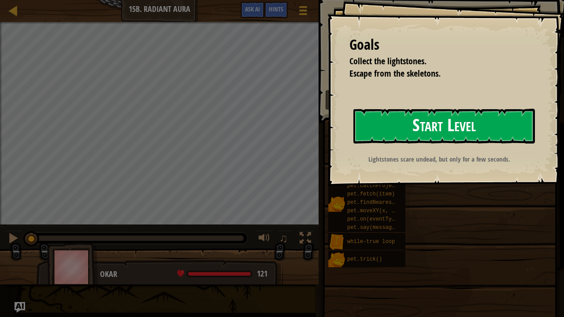
click at [402, 121] on button "Start Level" at bounding box center [443, 126] width 181 height 35
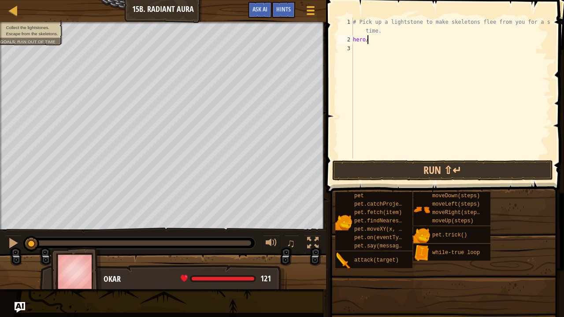
scroll to position [4, 0]
type textarea "hero.moveUp()"
type textarea "hero.moveDown()"
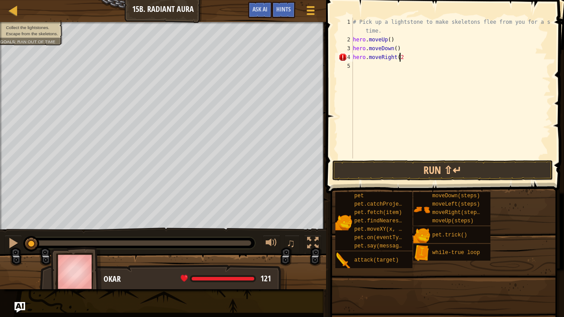
type textarea "hero.moveRight(2)"
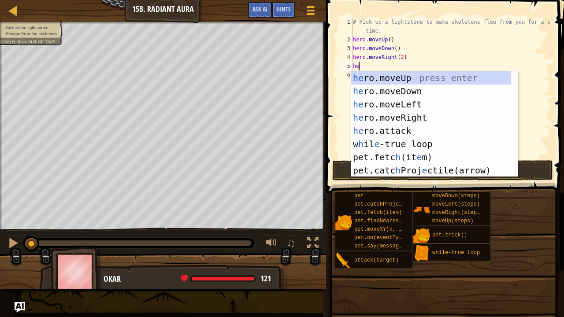
scroll to position [4, 0]
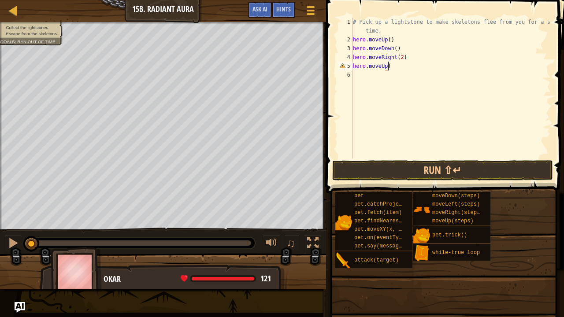
type textarea "hero.moveUp()"
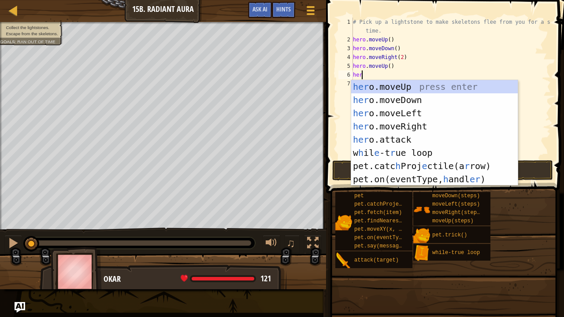
type textarea "h"
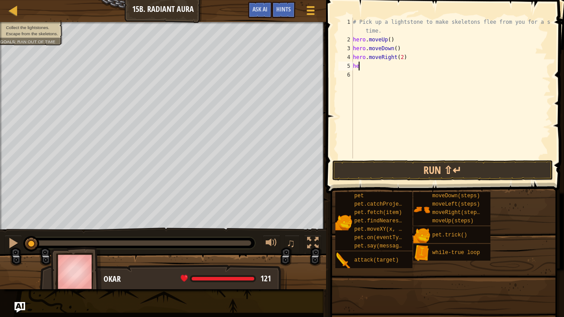
type textarea "h"
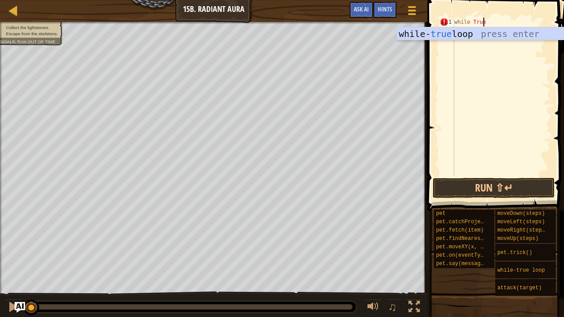
scroll to position [4, 2]
type textarea "while True:"
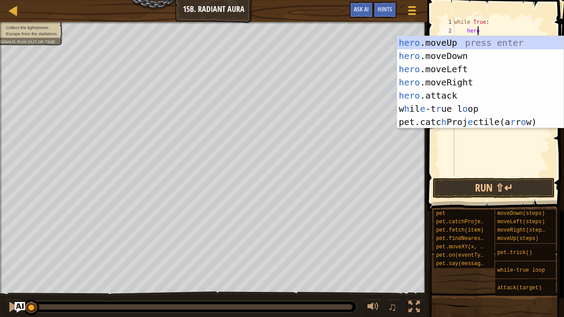
scroll to position [4, 1]
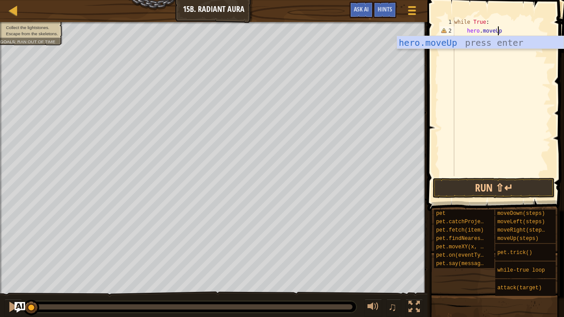
type textarea "hero.moveUp()"
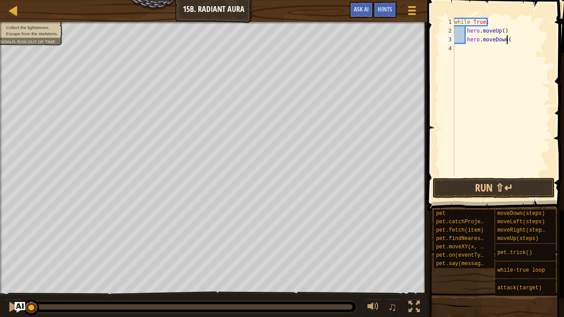
type textarea "hero.moveDown()"
type textarea "hero.moveRight(2)"
click at [488, 182] on button "Run ⇧↵" at bounding box center [493, 188] width 122 height 20
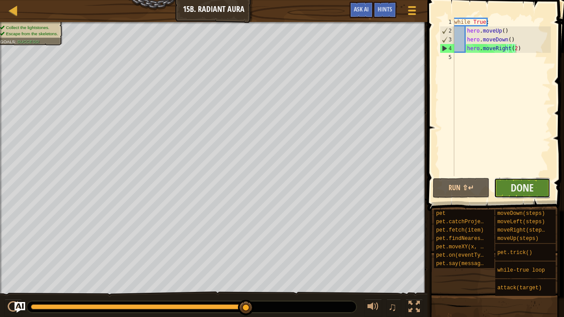
click at [503, 187] on button "Done" at bounding box center [522, 188] width 57 height 20
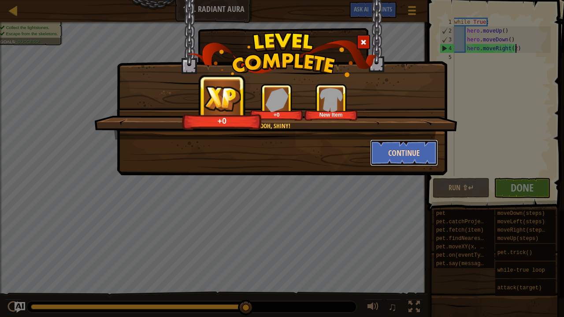
click at [416, 144] on button "Continue" at bounding box center [404, 153] width 68 height 26
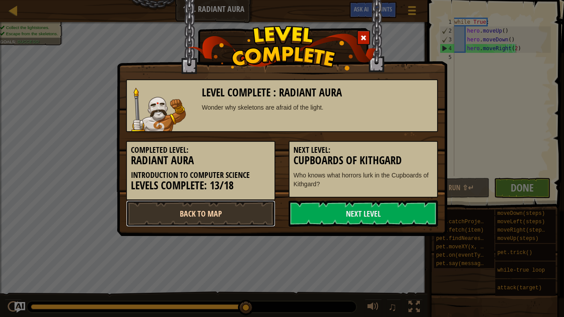
click at [202, 201] on link "Back to Map" at bounding box center [200, 213] width 149 height 26
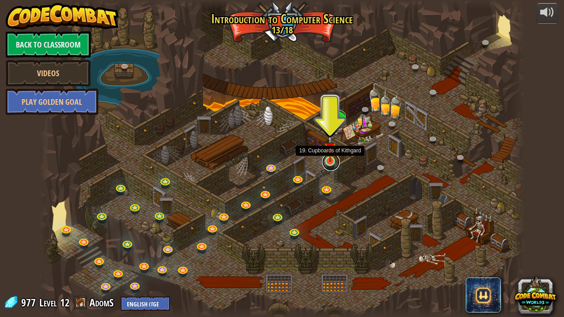
click at [329, 162] on link at bounding box center [331, 162] width 18 height 18
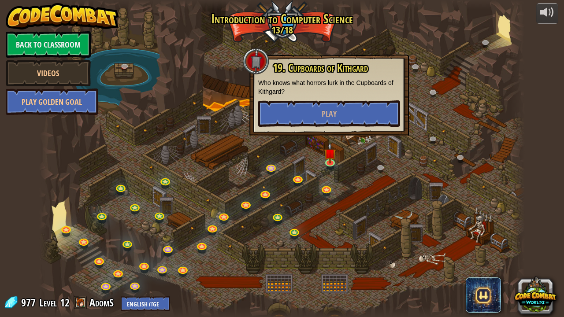
click at [251, 121] on div "19. Cupboards of Kithgard Who knows what horrors lurk in the Cupboards of Kithg…" at bounding box center [328, 95] width 159 height 81
click at [217, 79] on div at bounding box center [281, 158] width 485 height 317
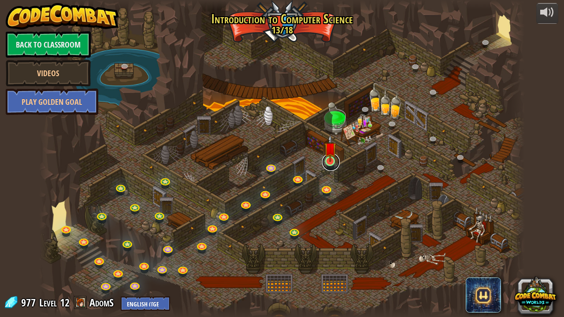
click at [335, 166] on link at bounding box center [331, 162] width 18 height 18
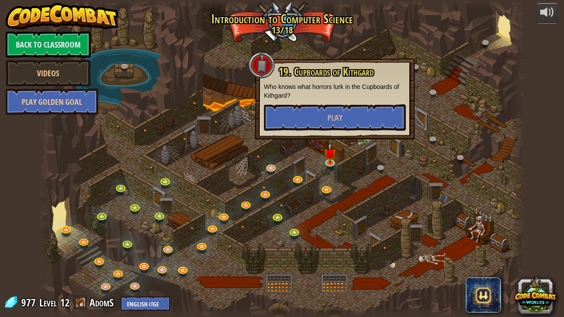
click at [318, 100] on div "19. Cupboards of Kithgard Who knows what horrors lurk in the Cupboards of Kithg…" at bounding box center [335, 98] width 142 height 65
click at [319, 110] on button "Play" at bounding box center [335, 117] width 142 height 26
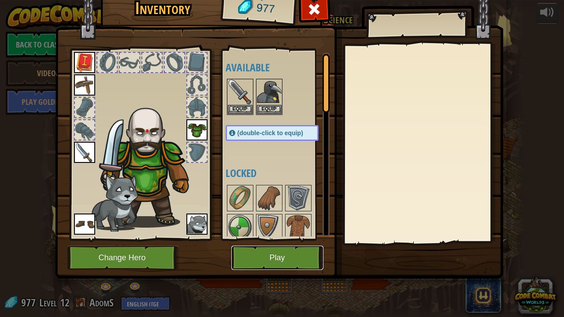
click at [292, 253] on button "Play" at bounding box center [277, 258] width 92 height 24
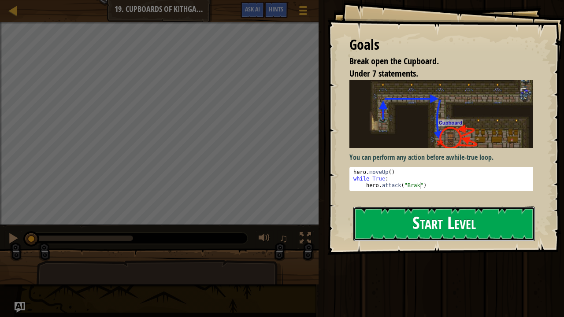
click at [424, 231] on button "Start Level" at bounding box center [443, 224] width 181 height 35
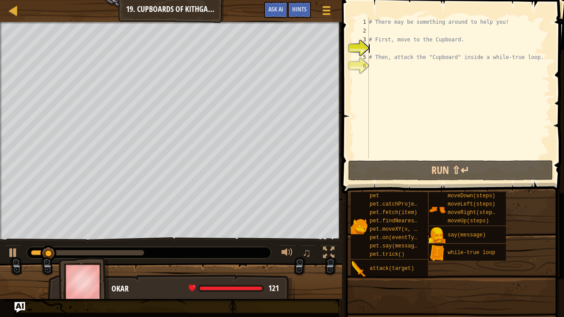
click at [386, 78] on div "# There may be something around to help you! # First, move to the Cupboard. # T…" at bounding box center [459, 97] width 184 height 159
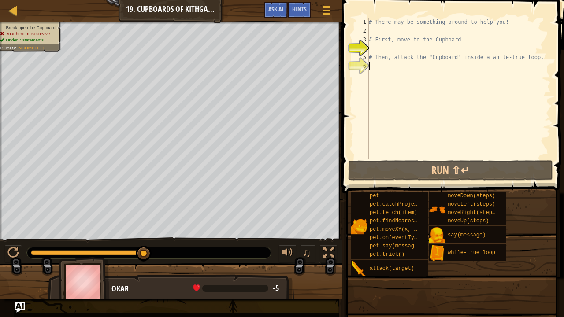
click at [386, 77] on div "# There may be something around to help you! # First, move to the Cupboard. # T…" at bounding box center [459, 97] width 184 height 159
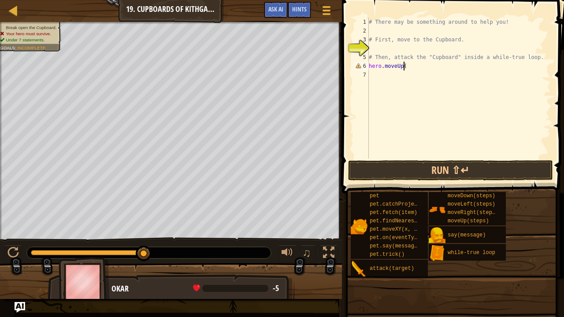
scroll to position [4, 3]
type textarea "hero.moveUp()"
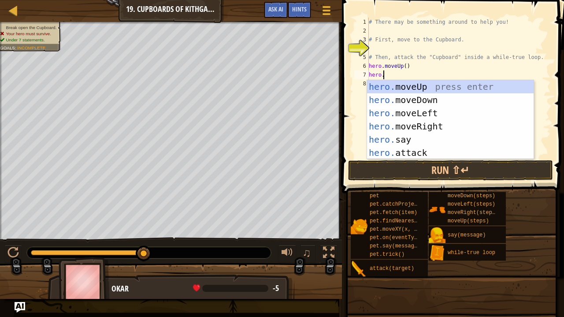
scroll to position [4, 0]
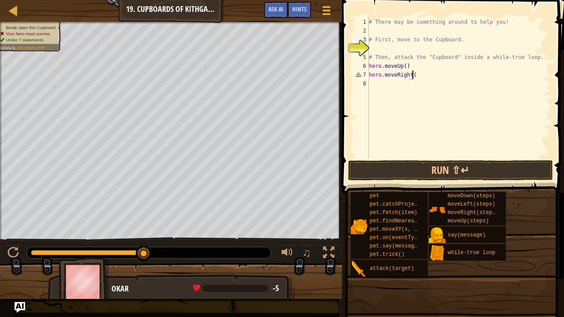
type textarea "hero.moveRight()"
type textarea "hero.attask("
click at [296, 7] on span "Hints" at bounding box center [299, 9] width 15 height 8
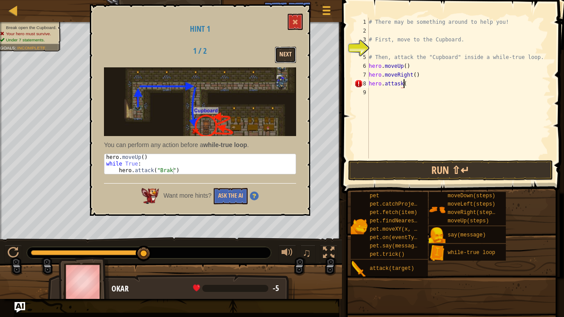
click at [292, 56] on button "Next" at bounding box center [285, 55] width 21 height 16
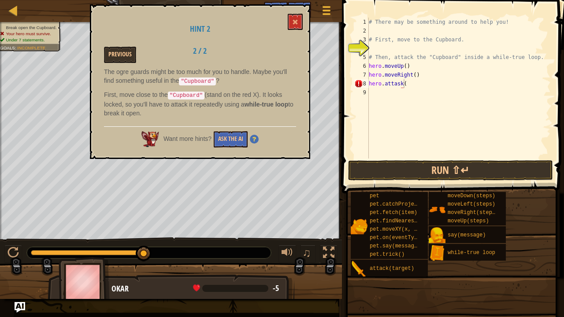
click at [292, 37] on div "Hint 2 Previous 2 / 2 The ogre guards might be too much for you to handle. Mayb…" at bounding box center [200, 81] width 220 height 155
click at [300, 26] on button at bounding box center [295, 22] width 15 height 16
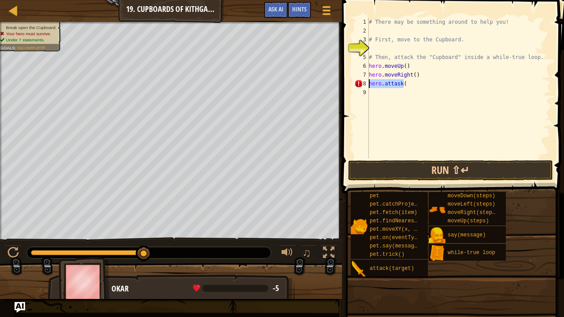
drag, startPoint x: 408, startPoint y: 86, endPoint x: 368, endPoint y: 86, distance: 40.5
click at [368, 86] on div "hero.attask( 1 2 3 4 5 6 7 8 9 # There may be something around to help you! # F…" at bounding box center [451, 88] width 198 height 141
click at [412, 77] on div "# There may be something around to help you! # First, move to the Cupboard. # T…" at bounding box center [459, 97] width 184 height 159
type textarea "hero.moveRight(2)"
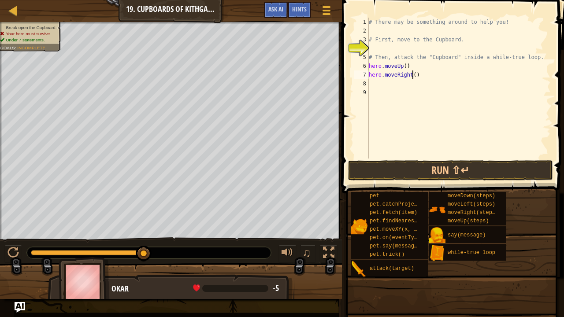
scroll to position [4, 4]
click at [373, 92] on div "# There may be something around to help you! # First, move to the Cupboard. # T…" at bounding box center [459, 97] width 184 height 159
click at [381, 85] on div "# There may be something around to help you! # First, move to the Cupboard. # T…" at bounding box center [459, 97] width 184 height 159
type textarea "hero.moveDown(2)"
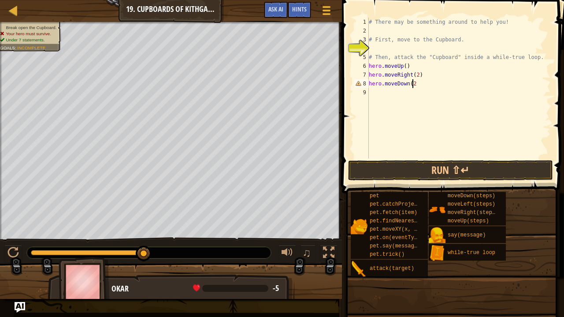
scroll to position [4, 4]
click at [410, 95] on div "# There may be something around to help you! # First, move to the Cupboard. # T…" at bounding box center [459, 97] width 184 height 159
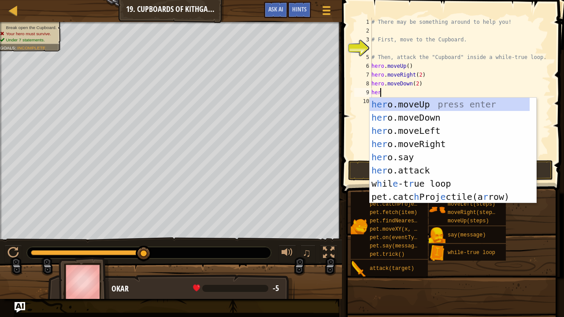
scroll to position [4, 0]
type textarea "h"
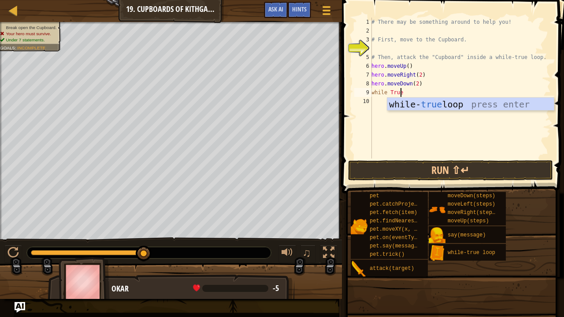
type textarea "while True:"
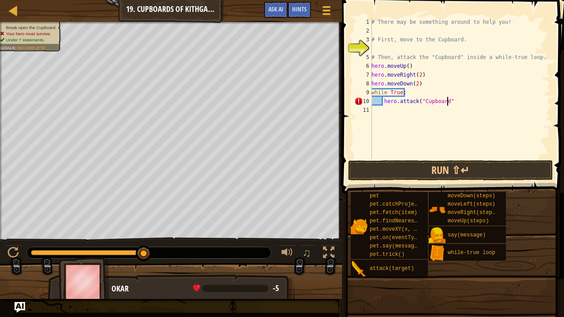
scroll to position [4, 6]
type textarea "hero.attack("Cupboard")"
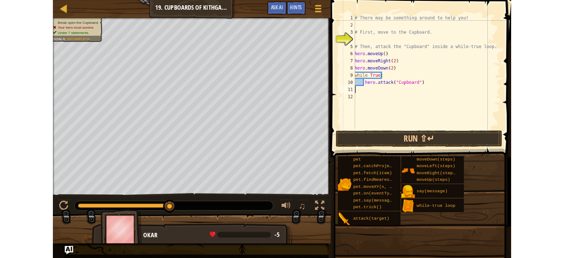
scroll to position [4, 0]
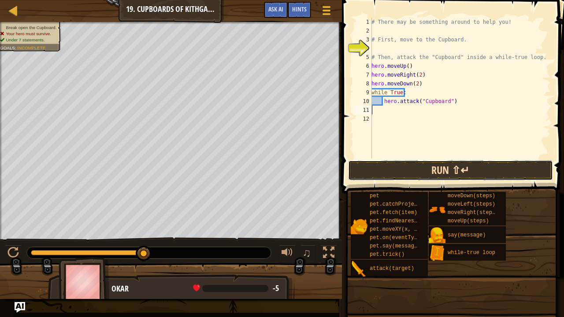
click at [434, 166] on button "Run ⇧↵" at bounding box center [450, 170] width 205 height 20
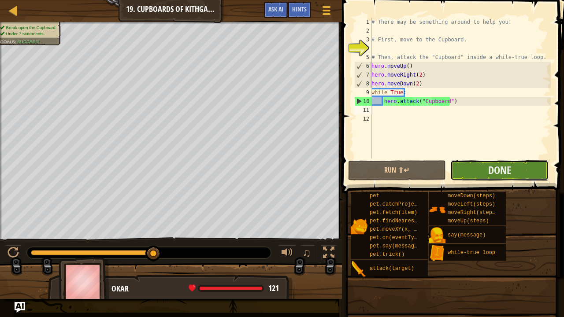
click at [453, 167] on button "Done" at bounding box center [499, 170] width 98 height 20
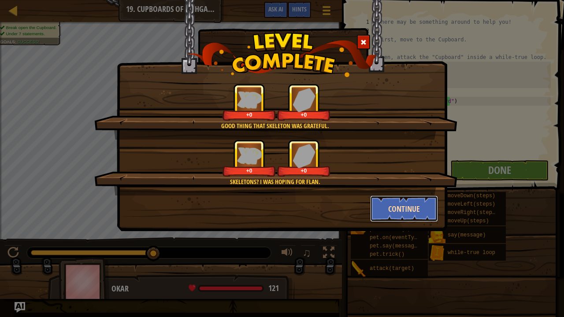
click at [422, 217] on button "Continue" at bounding box center [404, 209] width 68 height 26
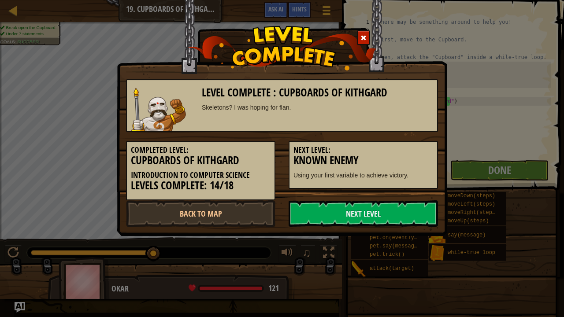
click at [232, 232] on div "Level Complete : Cupboards of Kithgard Skeletons? I was hoping for flan. Comple…" at bounding box center [282, 118] width 330 height 236
click at [262, 213] on link "Back to Map" at bounding box center [200, 213] width 149 height 26
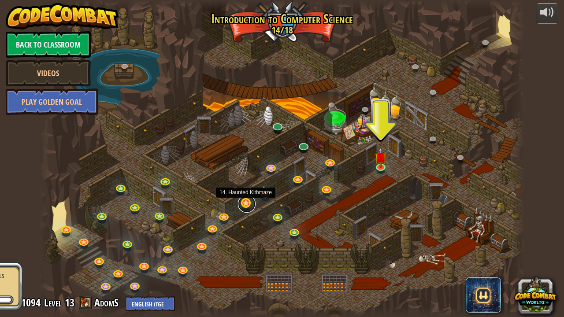
click at [246, 204] on link at bounding box center [247, 204] width 18 height 18
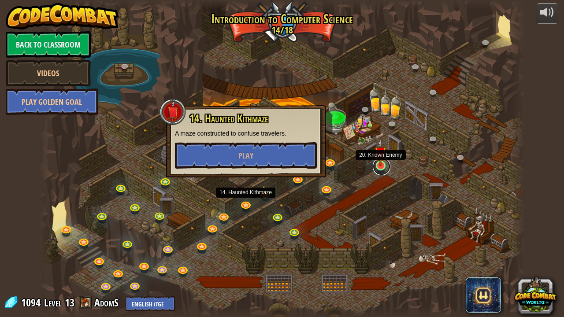
click at [384, 167] on link at bounding box center [382, 167] width 18 height 18
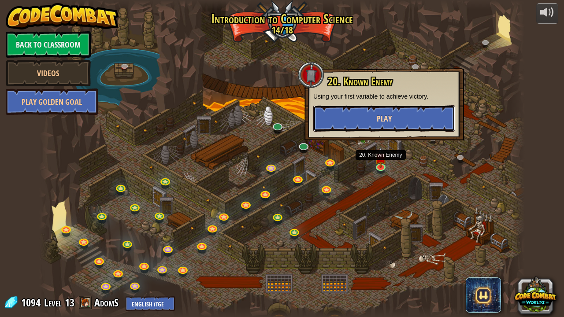
click at [385, 118] on span "Play" at bounding box center [384, 118] width 15 height 11
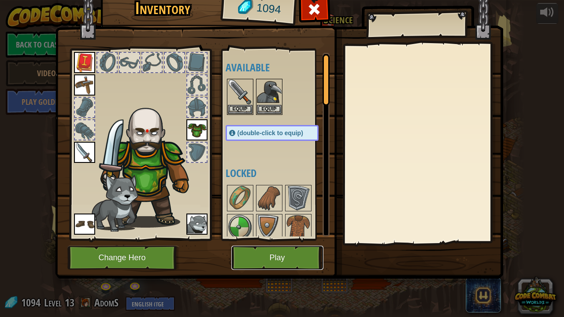
click at [260, 257] on button "Play" at bounding box center [277, 258] width 92 height 24
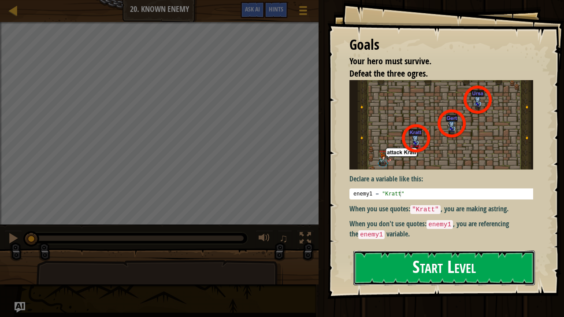
click at [417, 257] on button "Start Level" at bounding box center [443, 268] width 181 height 35
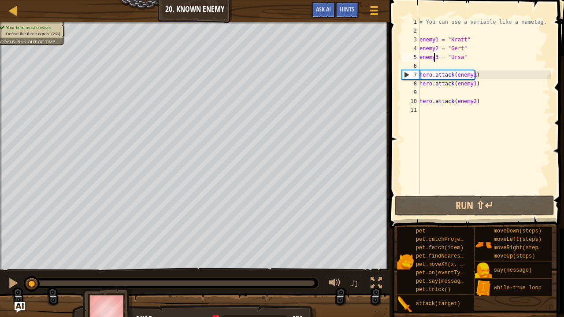
click at [433, 56] on div "# You can use a variable like a nametag. enemy1 = "[PERSON_NAME]" enemy2 = "[PE…" at bounding box center [483, 115] width 133 height 194
type textarea "enemy3 = "Ursa""
click at [13, 8] on div at bounding box center [13, 10] width 11 height 11
